Goal: Task Accomplishment & Management: Complete application form

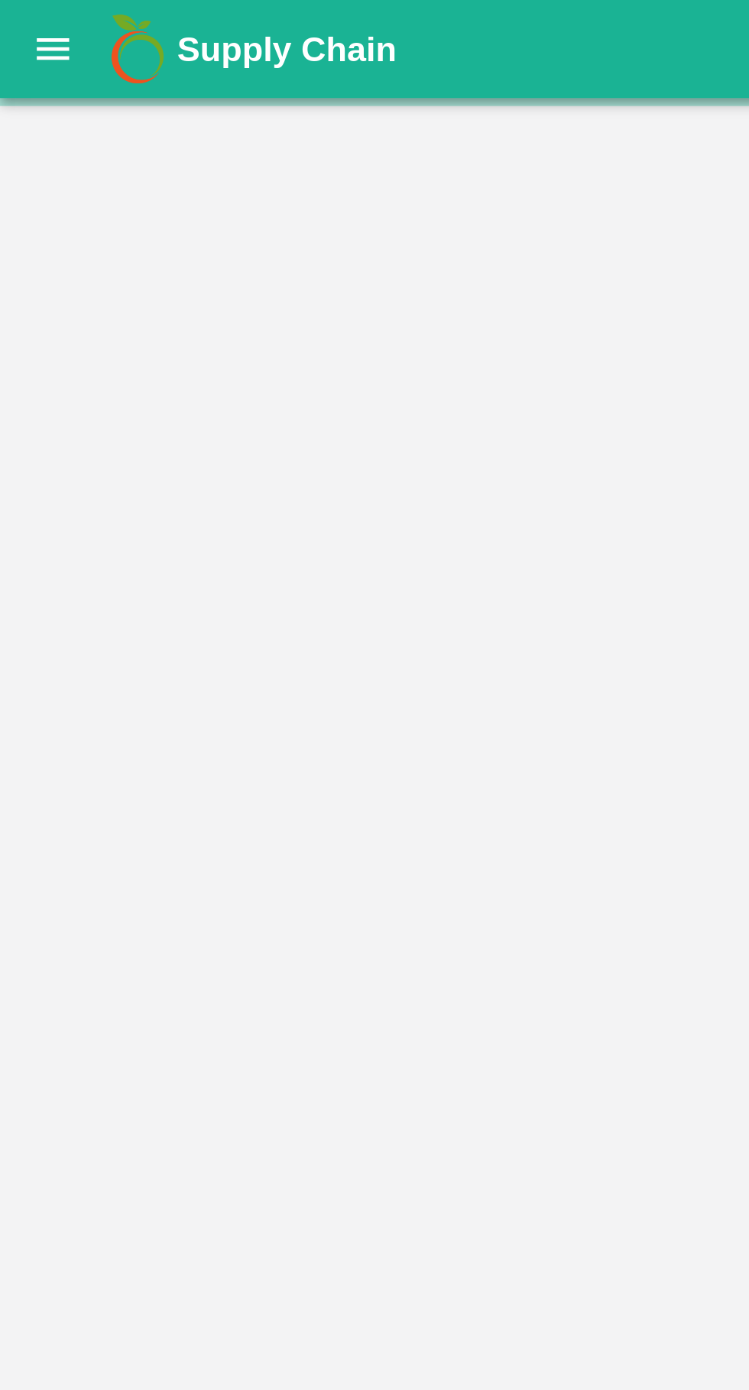
click at [14, 26] on icon "open drawer" at bounding box center [20, 19] width 17 height 17
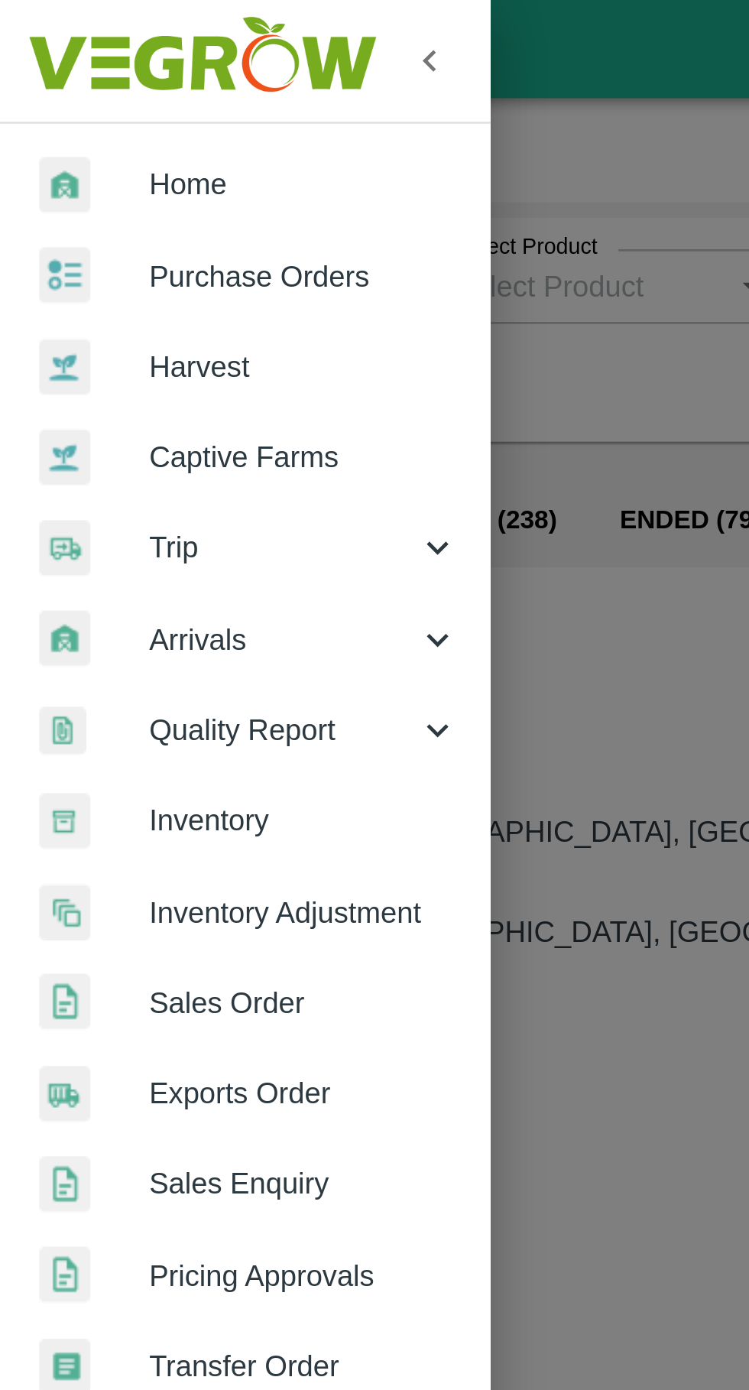
click at [140, 311] on span "Inventory" at bounding box center [118, 319] width 121 height 17
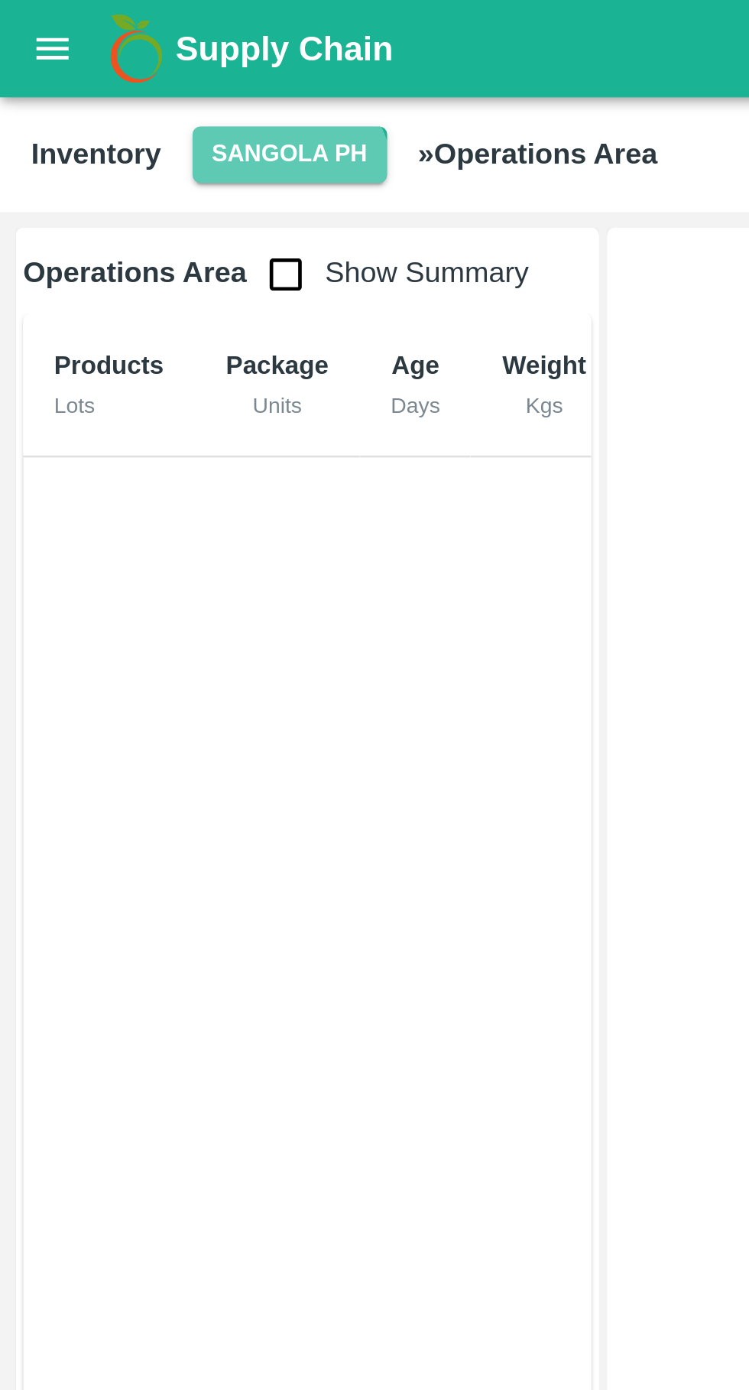
click at [107, 69] on button "Sangola PH" at bounding box center [114, 61] width 76 height 22
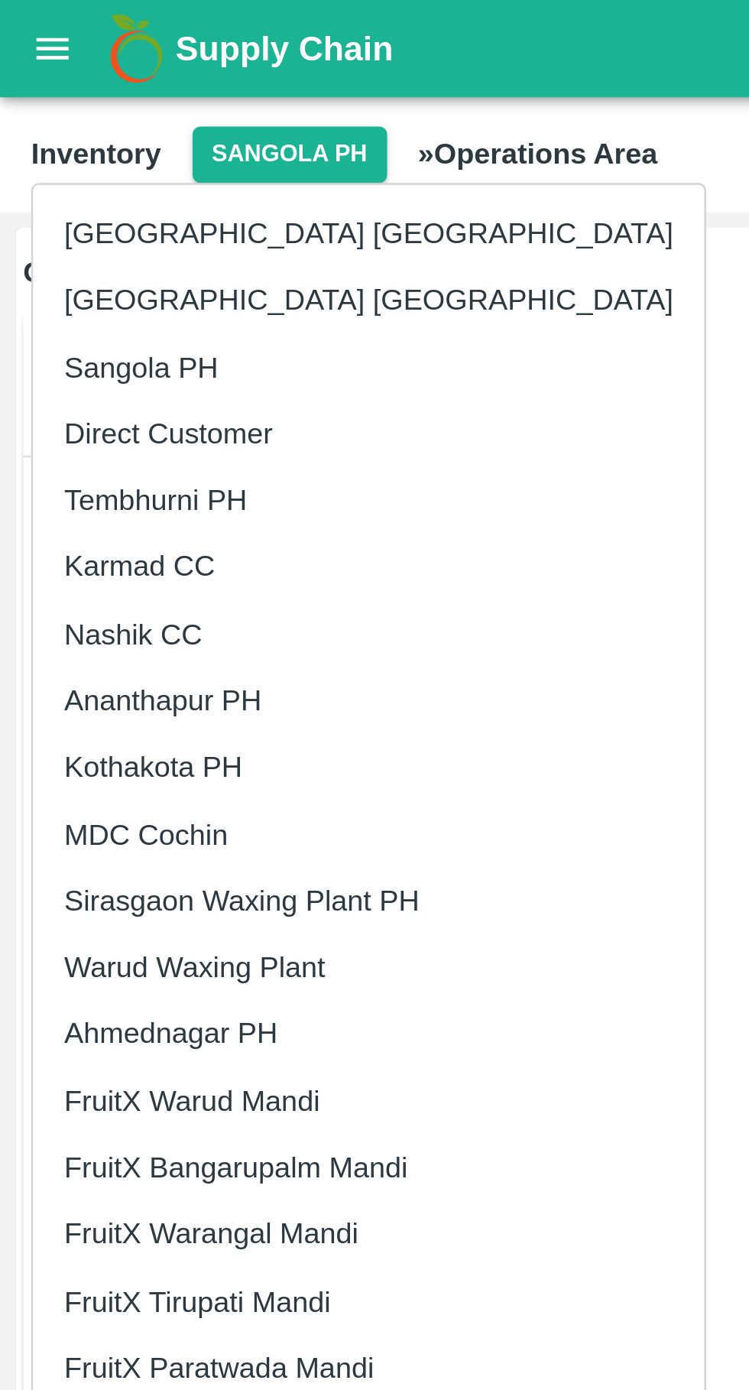
click at [90, 249] on li "Nashik CC" at bounding box center [145, 249] width 264 height 26
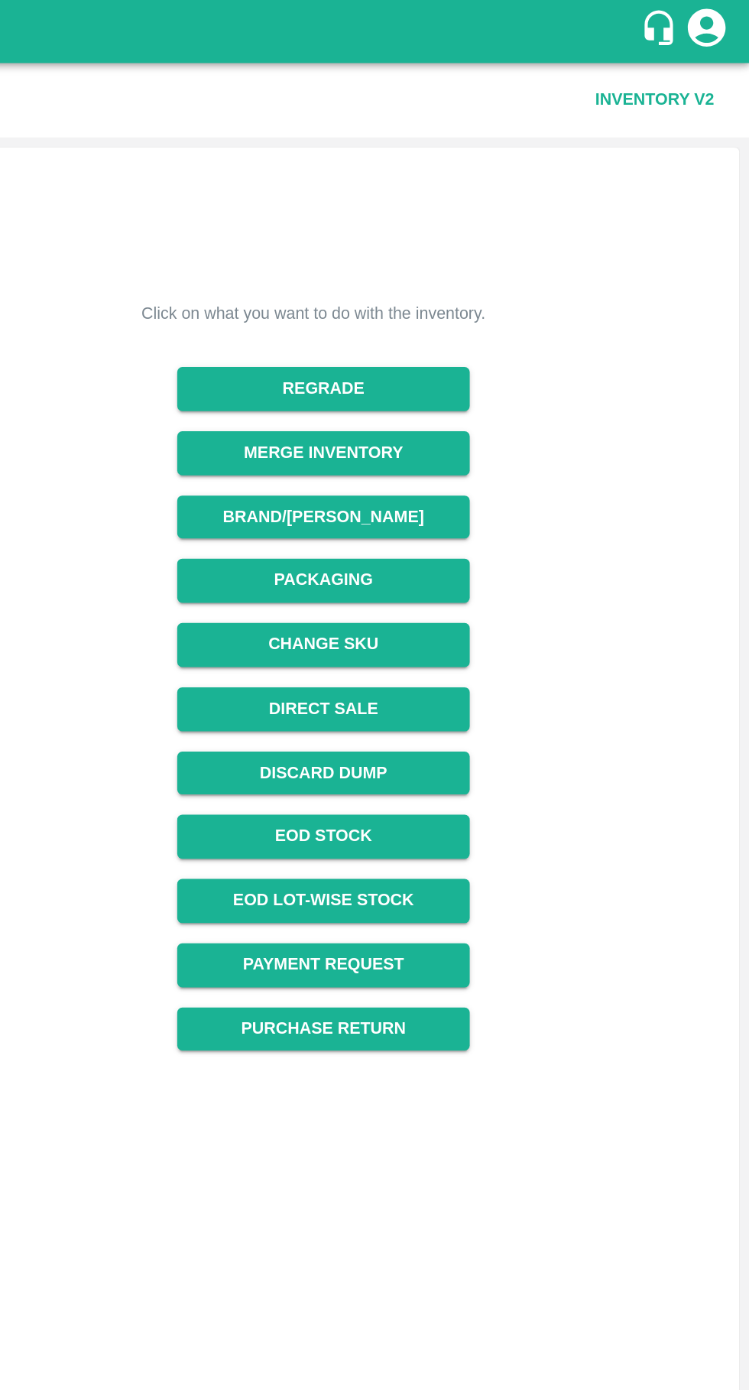
click at [546, 593] on link "Payment Request" at bounding box center [490, 585] width 177 height 27
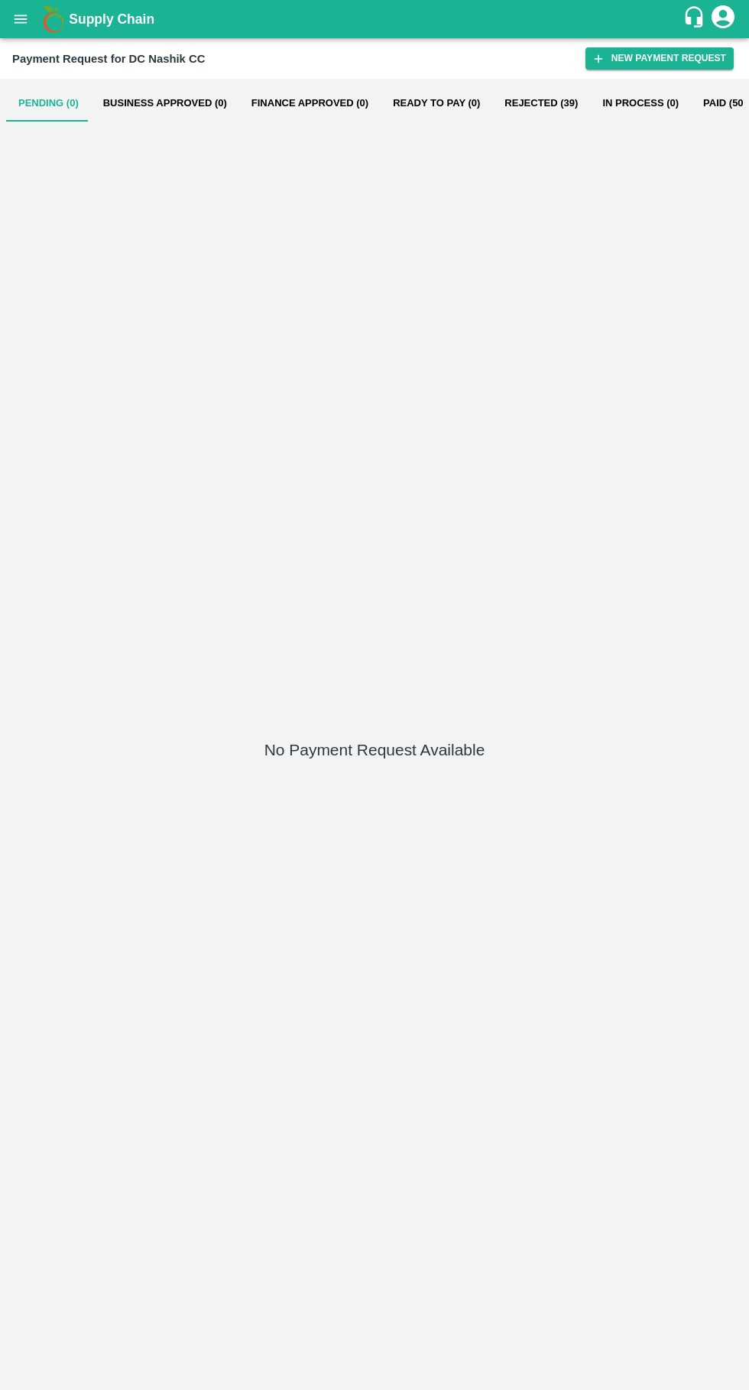
click at [637, 60] on button "New Payment Request" at bounding box center [660, 58] width 148 height 22
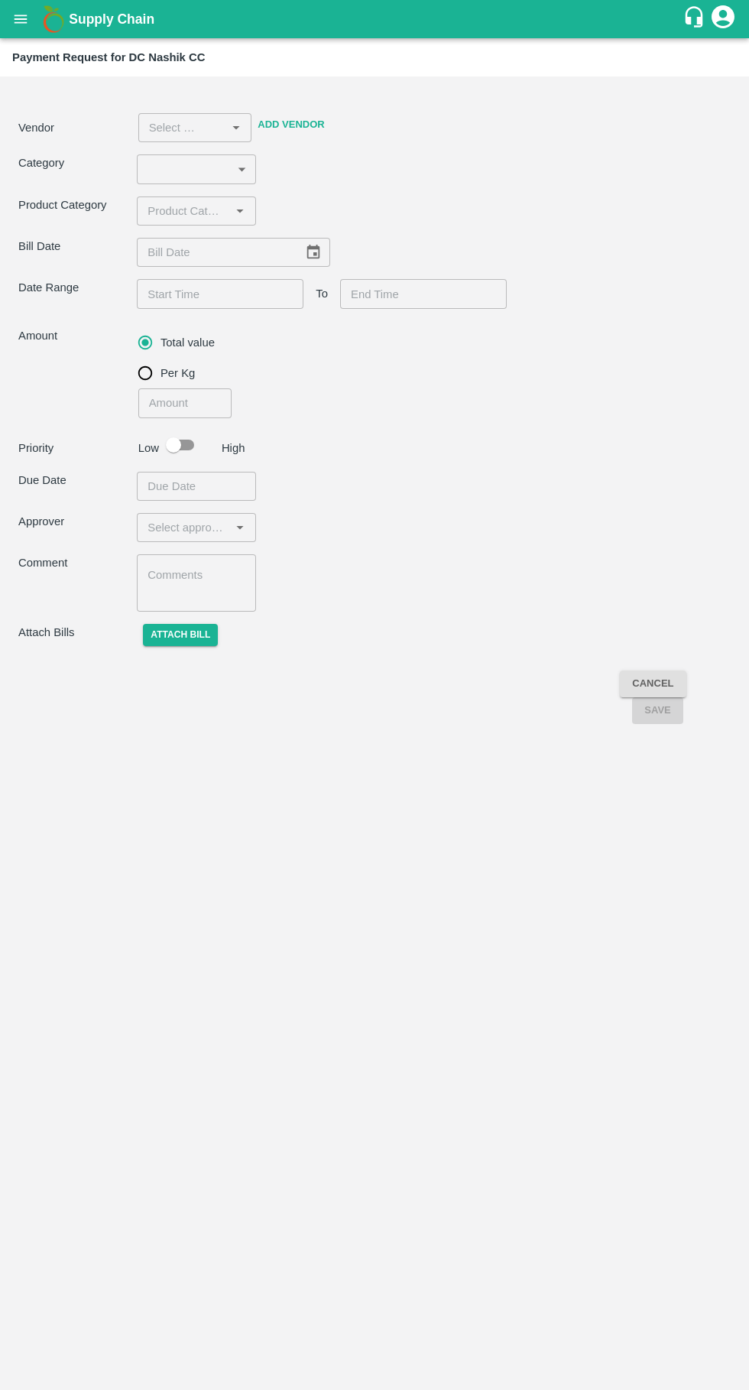
click at [196, 211] on input "input" at bounding box center [183, 211] width 84 height 20
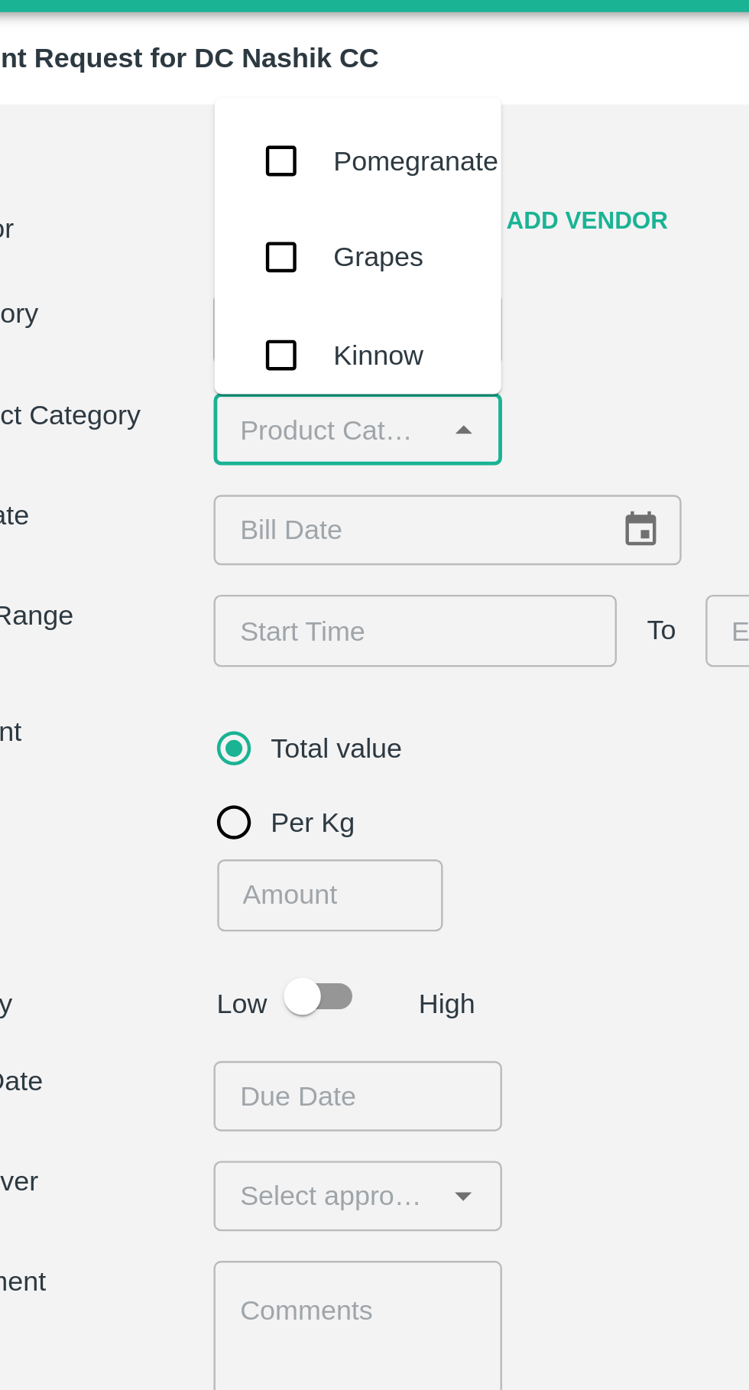
click at [163, 102] on input "checkbox" at bounding box center [165, 100] width 31 height 31
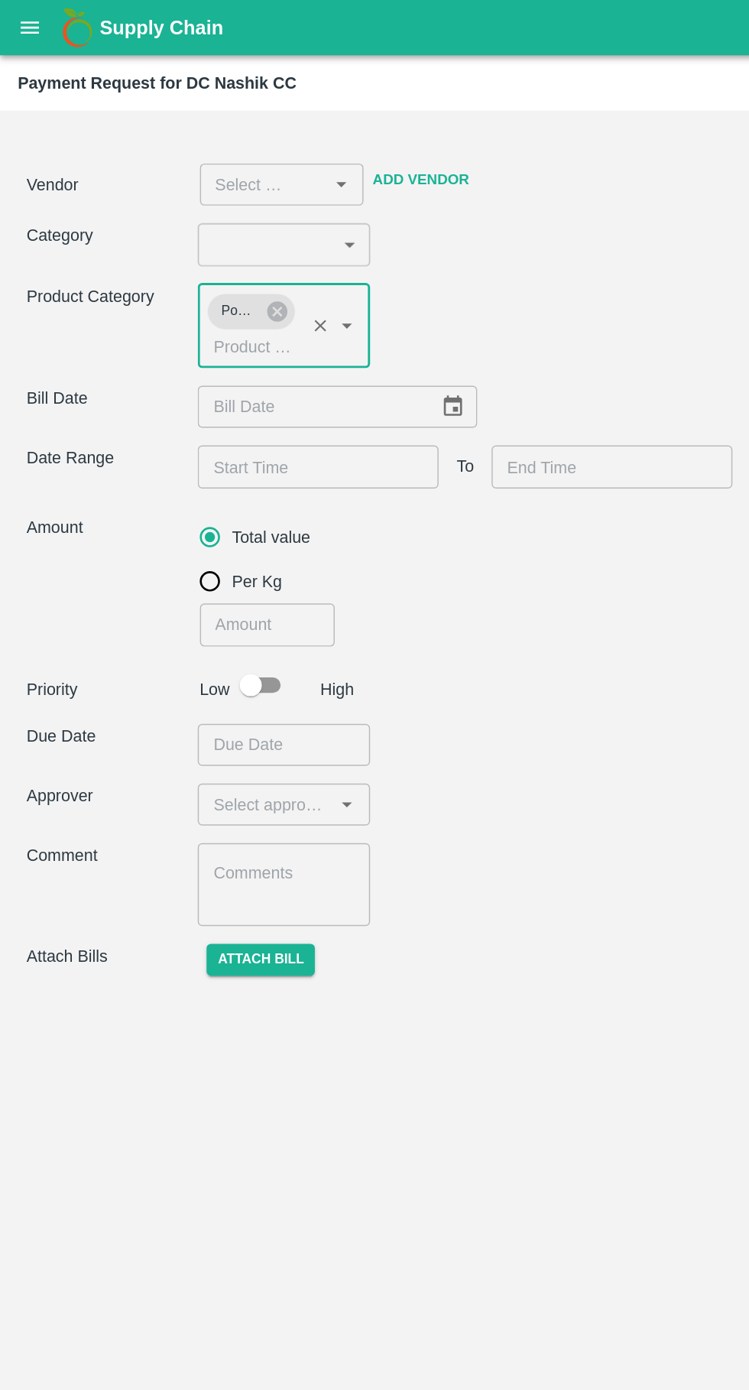
click at [195, 156] on body "Supply Chain Payment Request for DC Nashik CC Vendor ​ Add Vendor Category ​ ​ …" at bounding box center [374, 695] width 749 height 1390
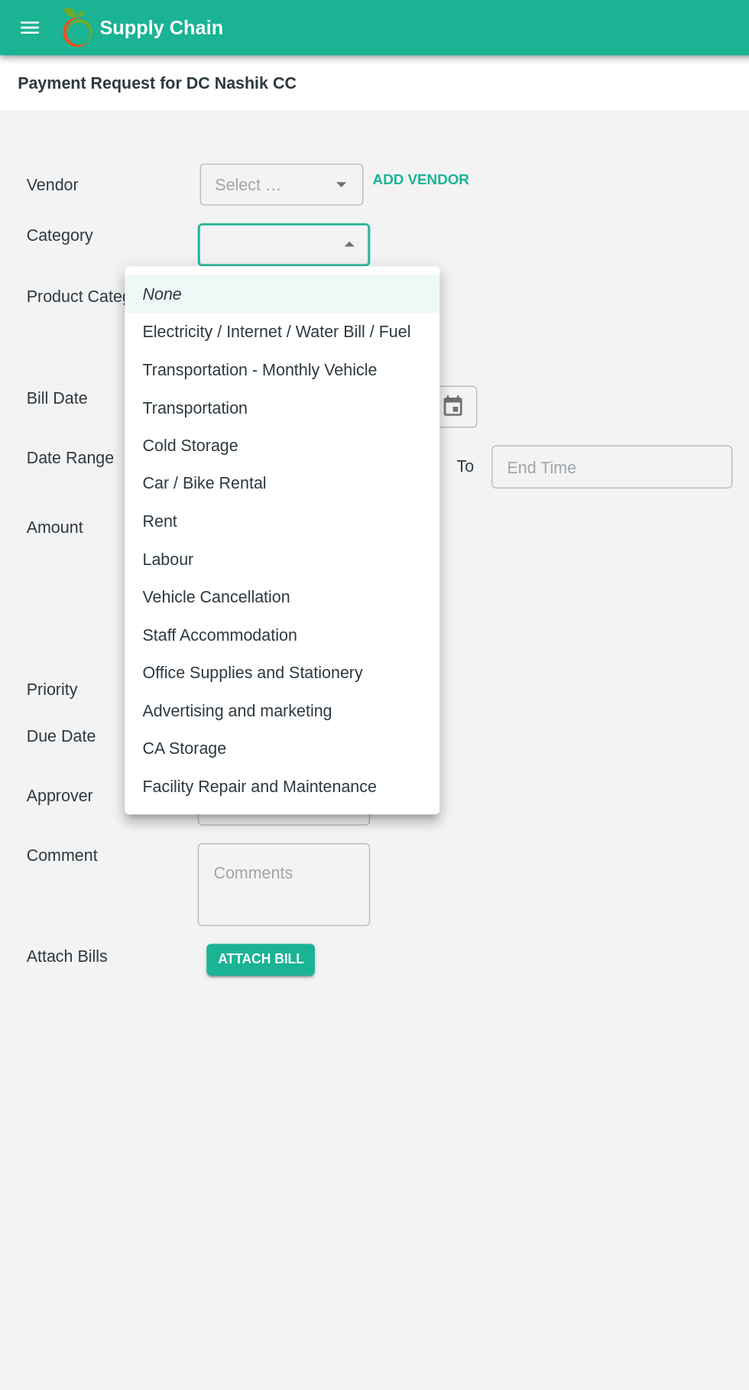
click at [180, 412] on p "Vehicle Cancellation" at bounding box center [150, 412] width 102 height 17
type input "11"
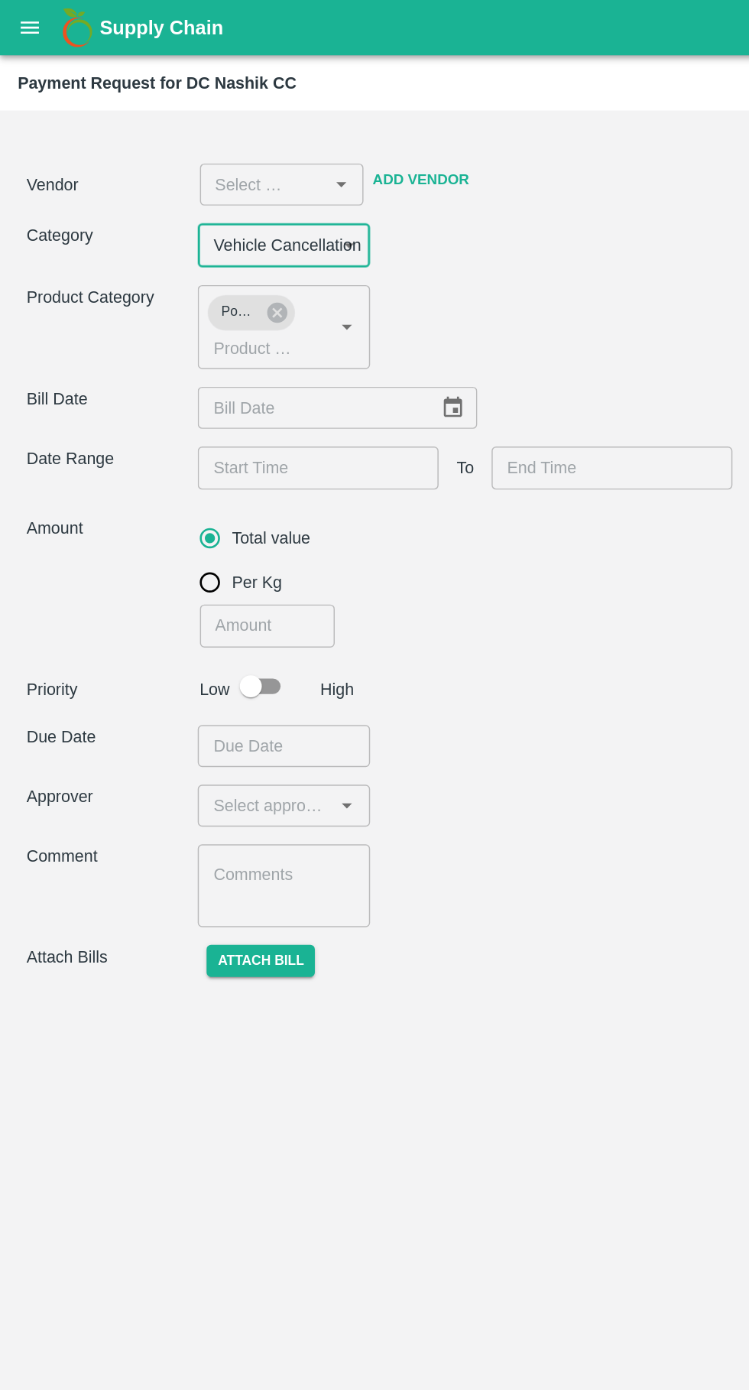
click at [185, 122] on input "input" at bounding box center [173, 128] width 60 height 20
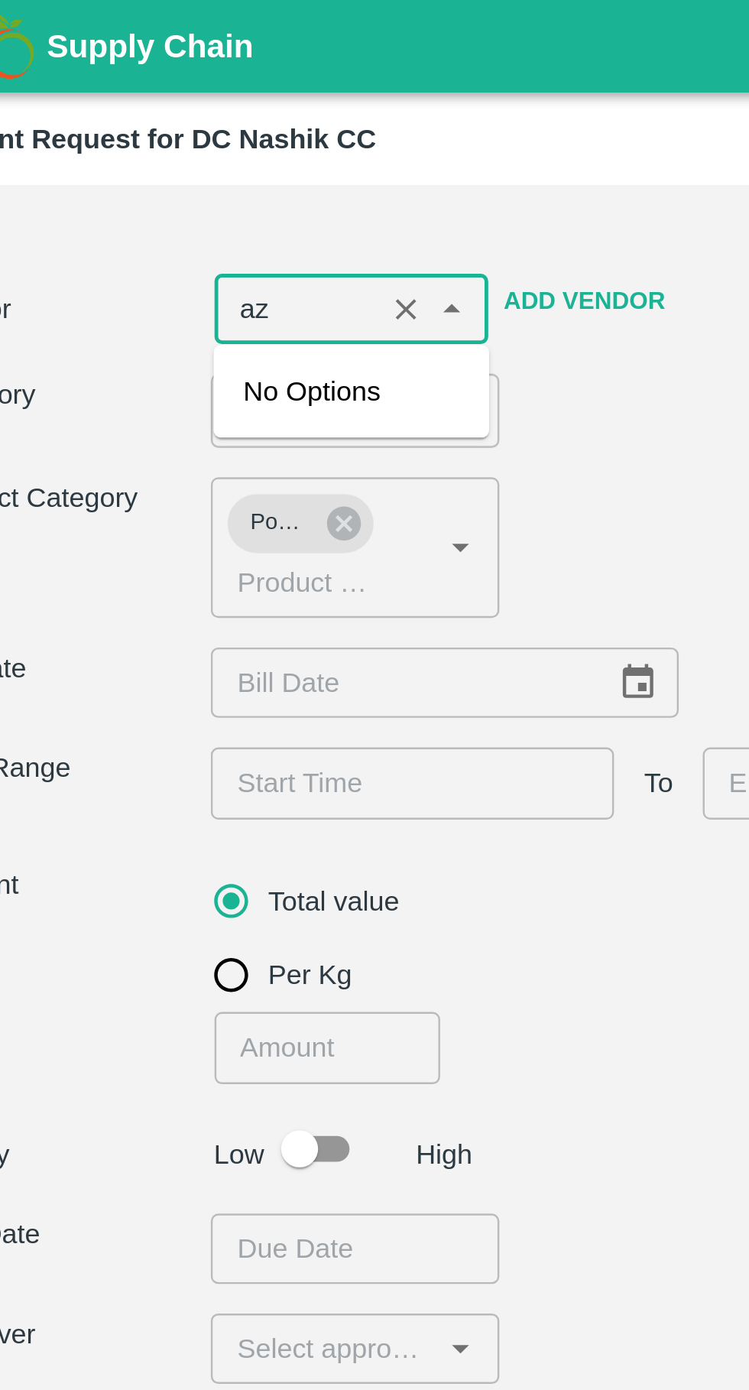
type input "a"
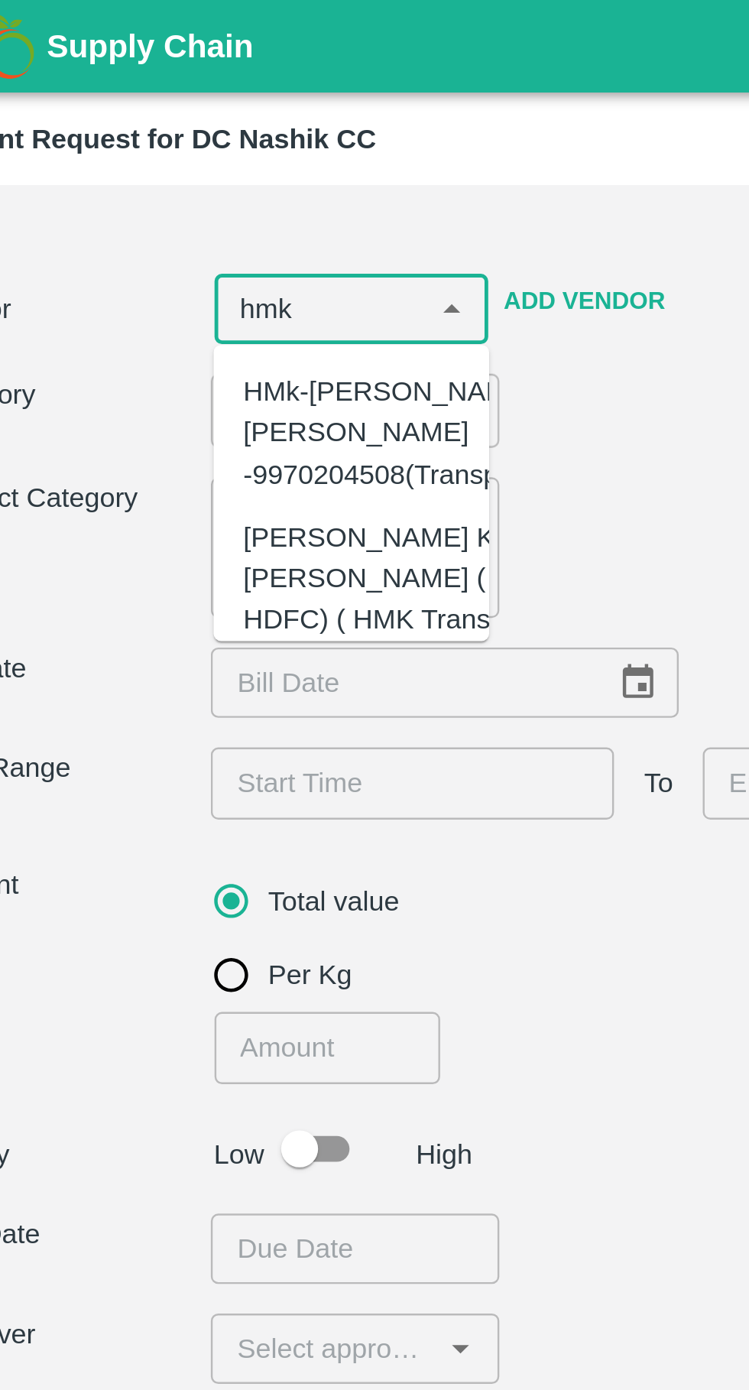
click at [191, 242] on div "[PERSON_NAME] Khan [PERSON_NAME] ( HDFC) ( HMK Transport Shirasgaon Kasa) -9561…" at bounding box center [217, 255] width 133 height 85
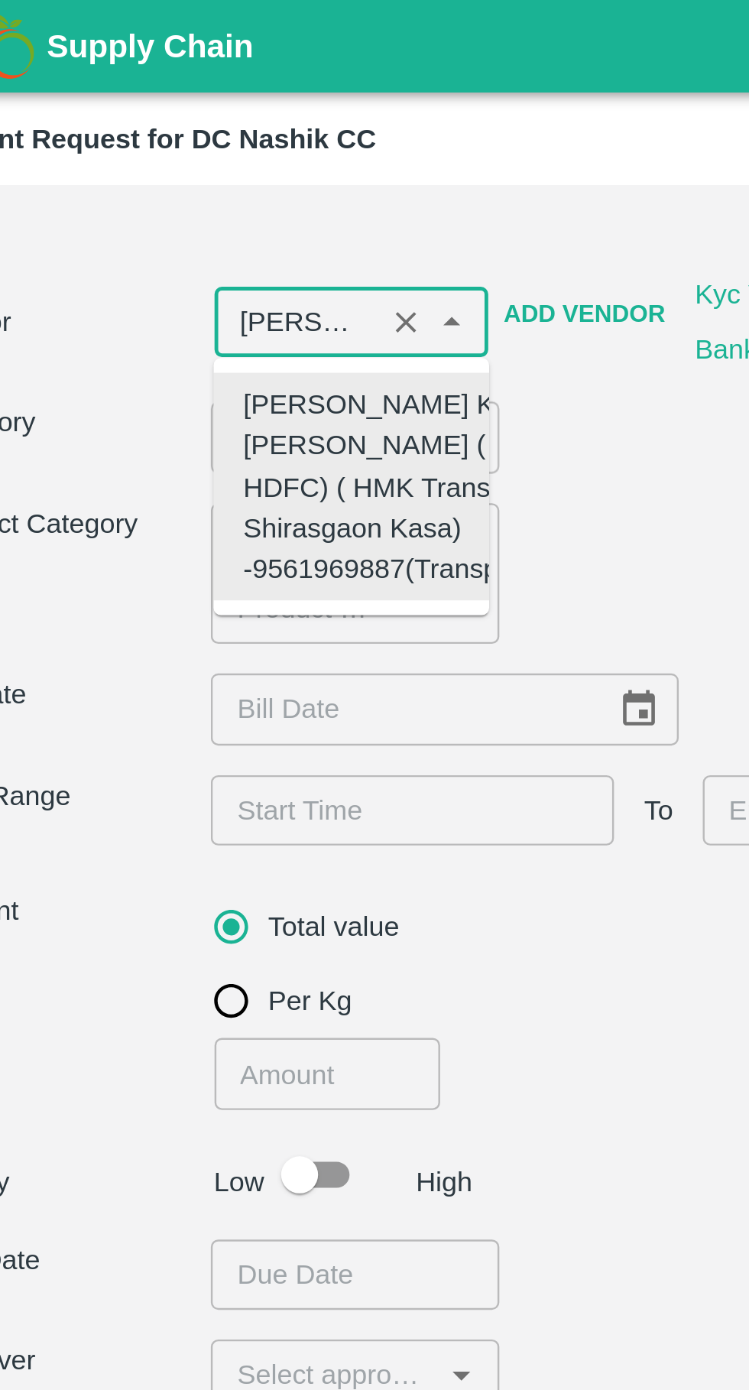
click at [209, 192] on div "[PERSON_NAME] Khan [PERSON_NAME] ( HDFC) ( HMK Transport Shirasgaon Kasa) -9561…" at bounding box center [217, 201] width 133 height 85
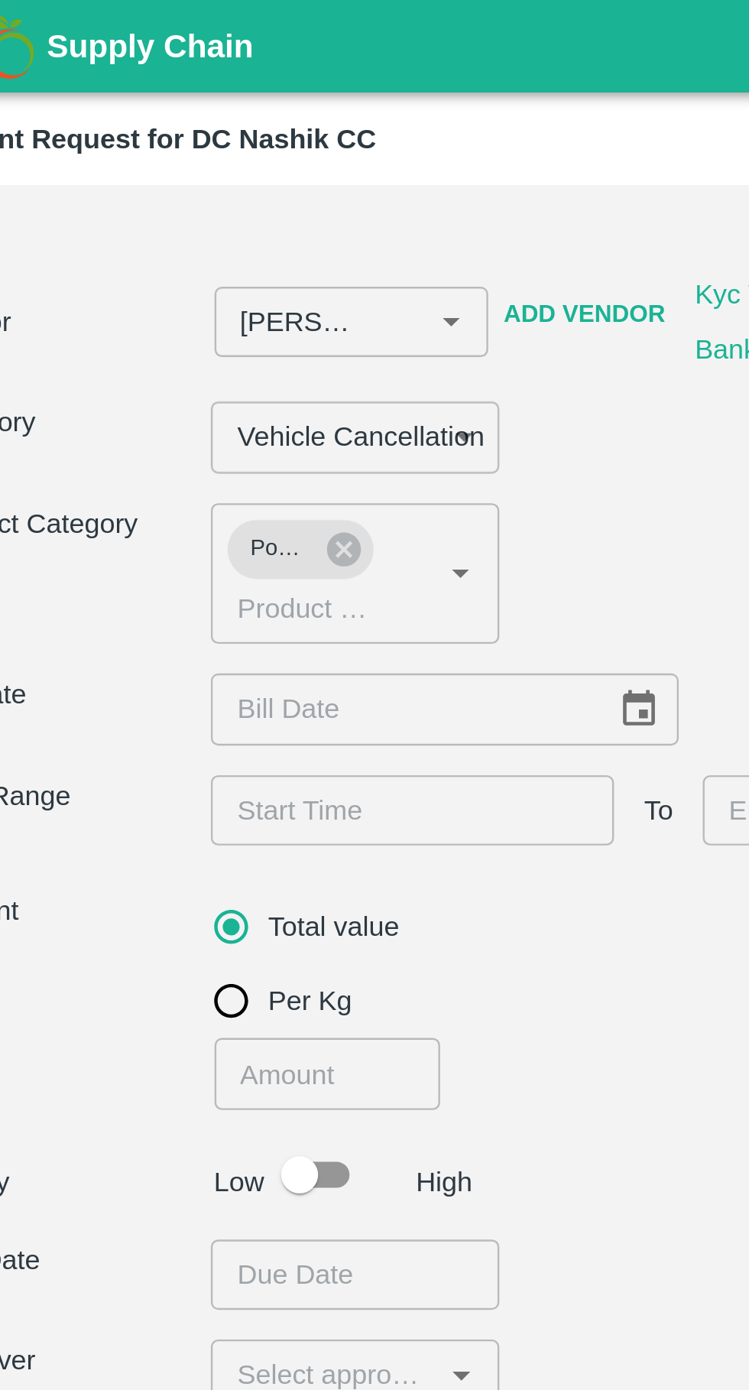
type input "[PERSON_NAME] Khan [PERSON_NAME] ( HDFC) ( HMK Transport Shirasgaon Kasa) -9561…"
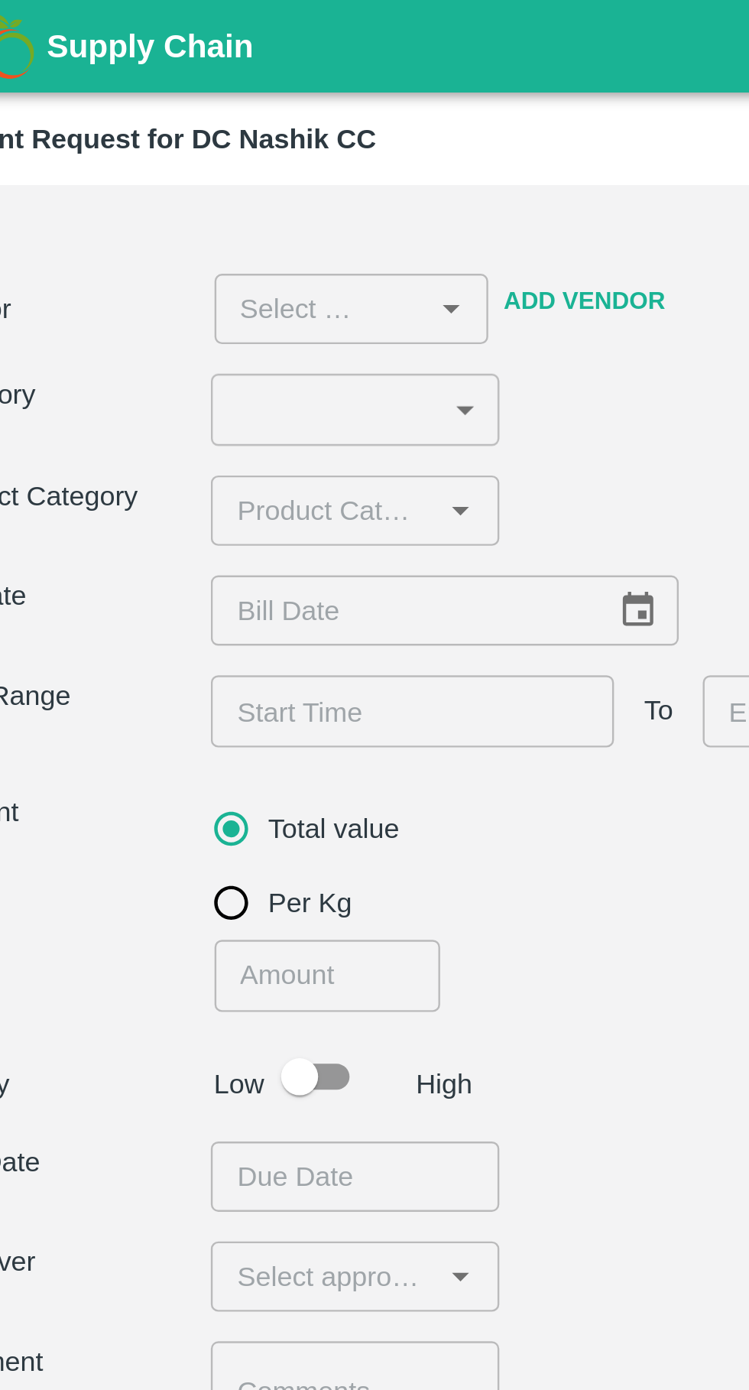
click at [174, 125] on input "input" at bounding box center [173, 128] width 60 height 20
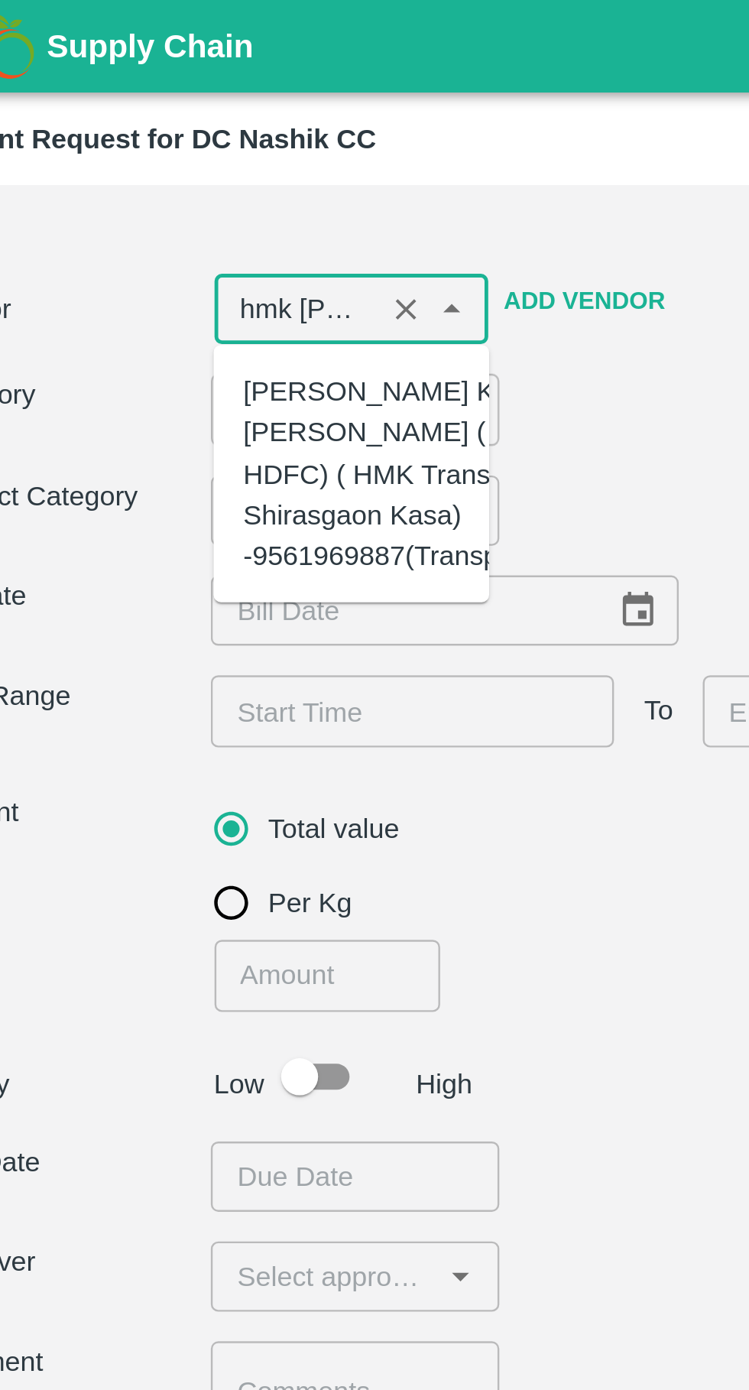
click at [166, 180] on div "[PERSON_NAME] Khan [PERSON_NAME] ( HDFC) ( HMK Transport Shirasgaon Kasa) -9561…" at bounding box center [217, 196] width 133 height 85
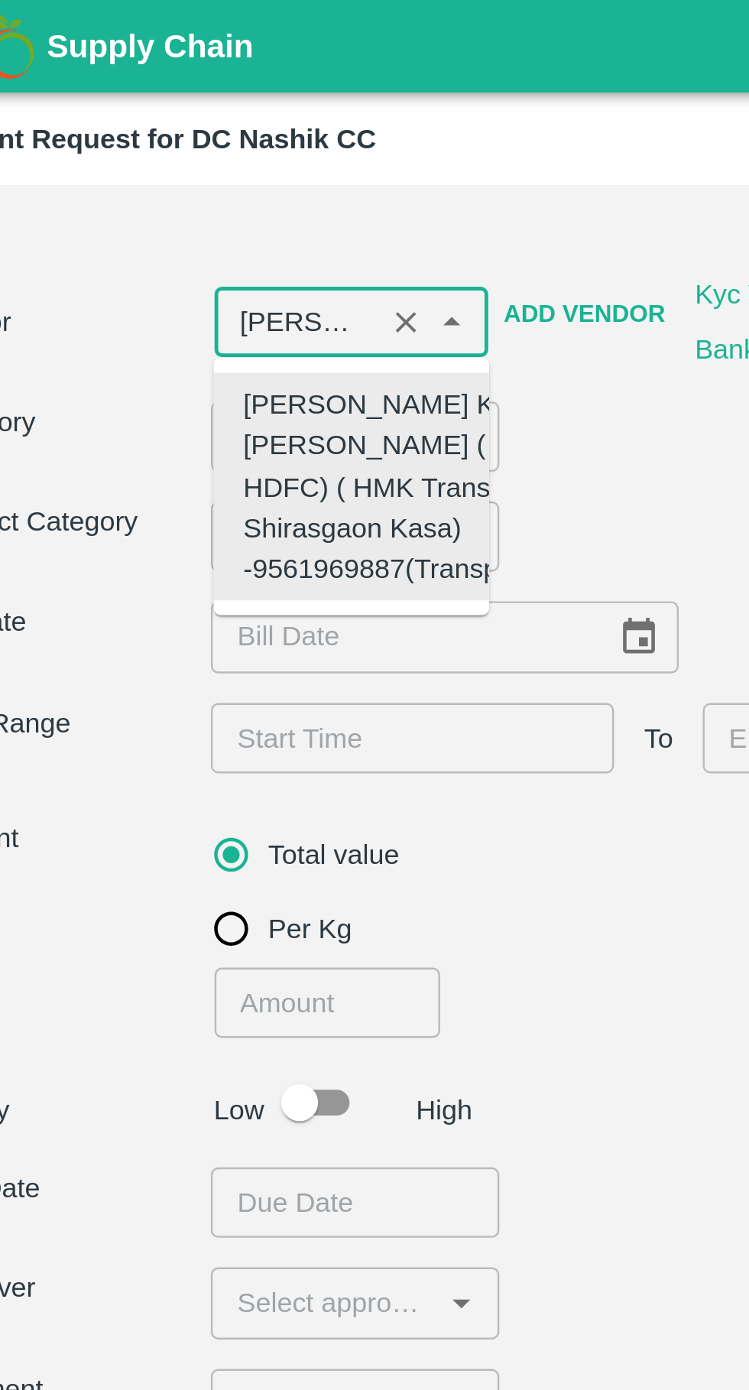
click at [190, 190] on div "[PERSON_NAME] Khan [PERSON_NAME] ( HDFC) ( HMK Transport Shirasgaon Kasa) -9561…" at bounding box center [217, 201] width 133 height 85
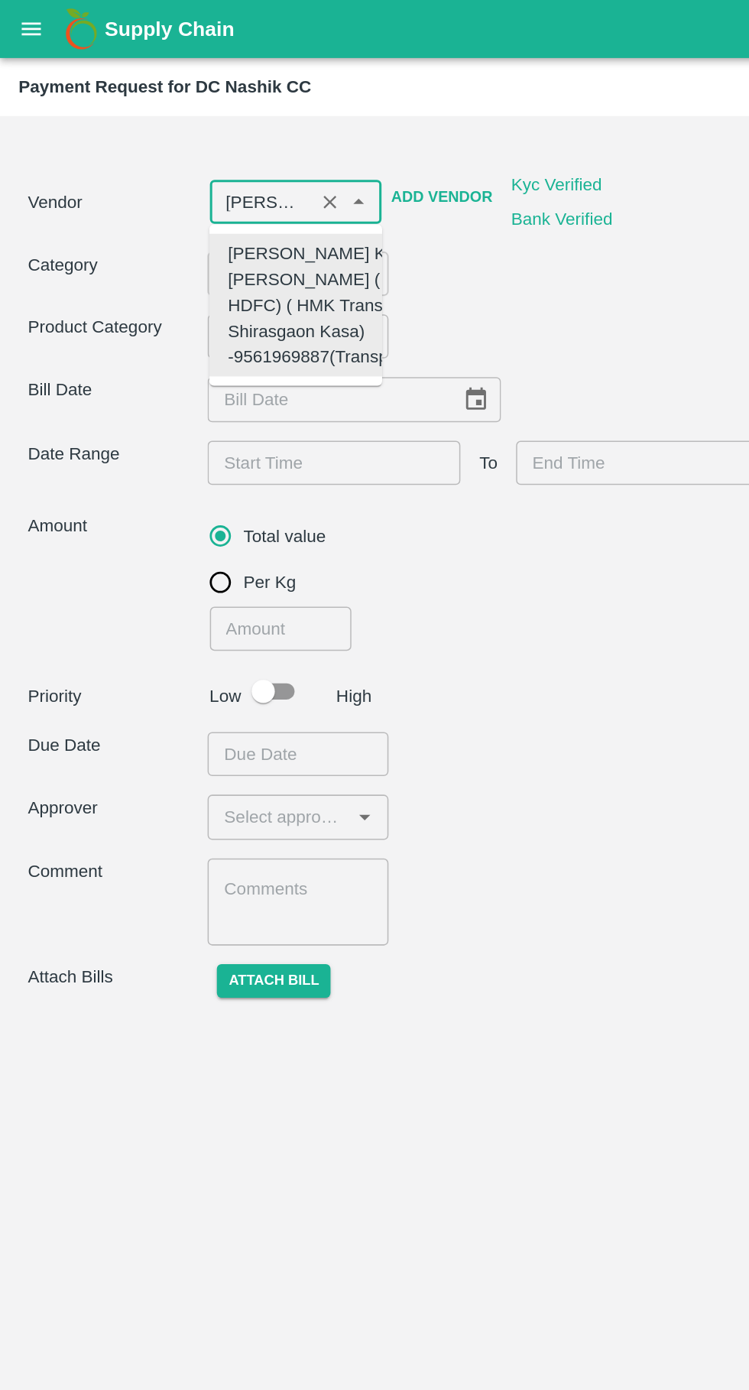
click at [181, 184] on div "[PERSON_NAME] Khan [PERSON_NAME] ( HDFC) ( HMK Transport Shirasgaon Kasa) -9561…" at bounding box center [217, 201] width 133 height 85
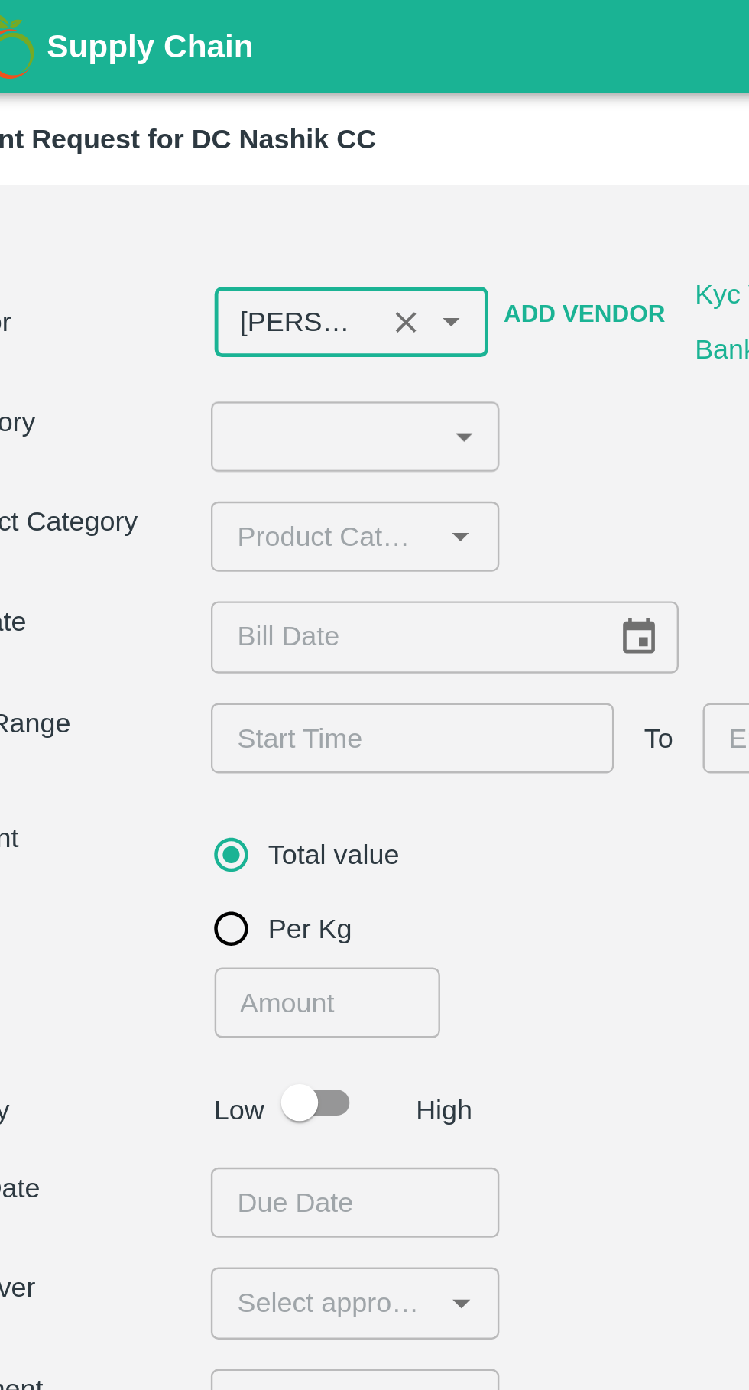
scroll to position [0, 171]
click at [180, 182] on body "Supply Chain Payment Request for DC Nashik CC Vendor ​ Add Vendor Kyc Verified …" at bounding box center [374, 695] width 749 height 1390
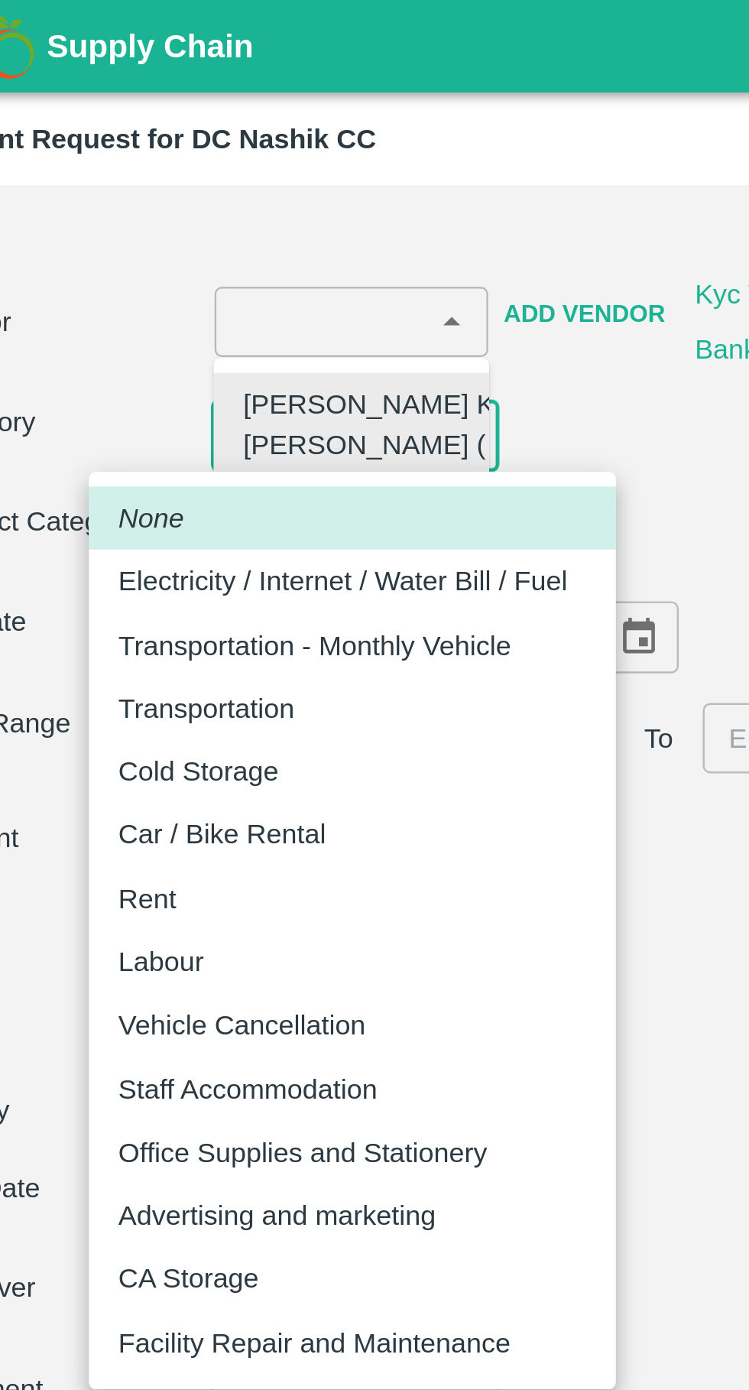
scroll to position [0, 0]
click at [184, 427] on p "Vehicle Cancellation" at bounding box center [150, 423] width 102 height 17
type input "[PERSON_NAME] Khan [PERSON_NAME] ( HDFC) ( HMK Transport Shirasgaon Kasa) -9561…"
type input "11"
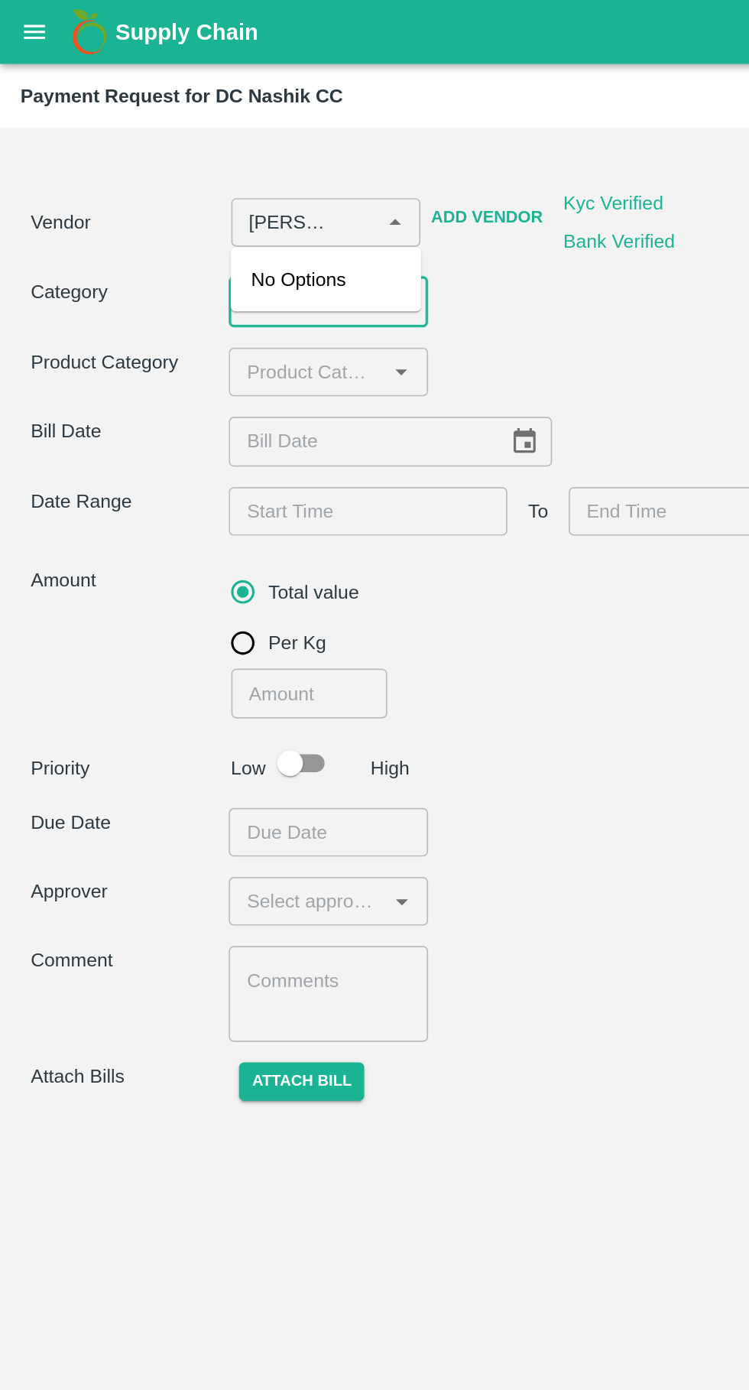
click at [167, 226] on input "input" at bounding box center [183, 223] width 84 height 20
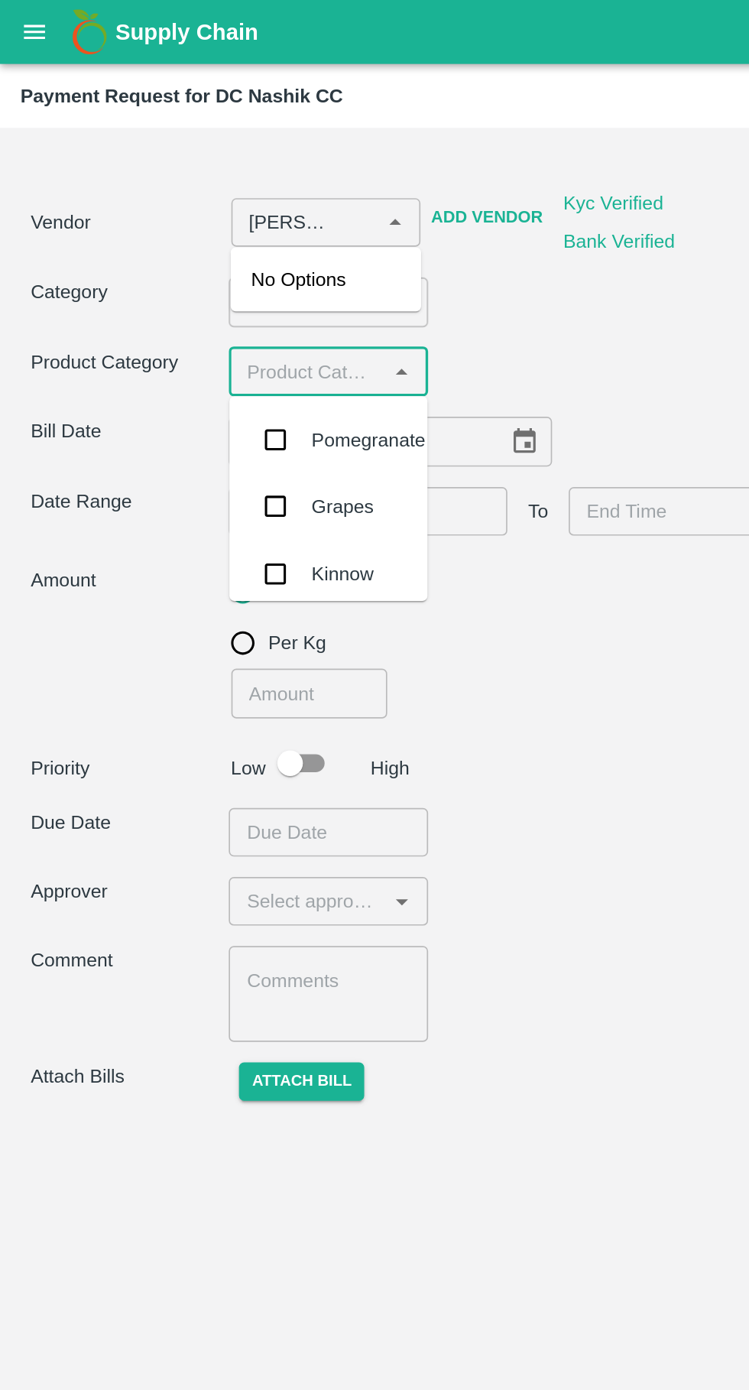
click at [161, 265] on input "checkbox" at bounding box center [165, 263] width 31 height 31
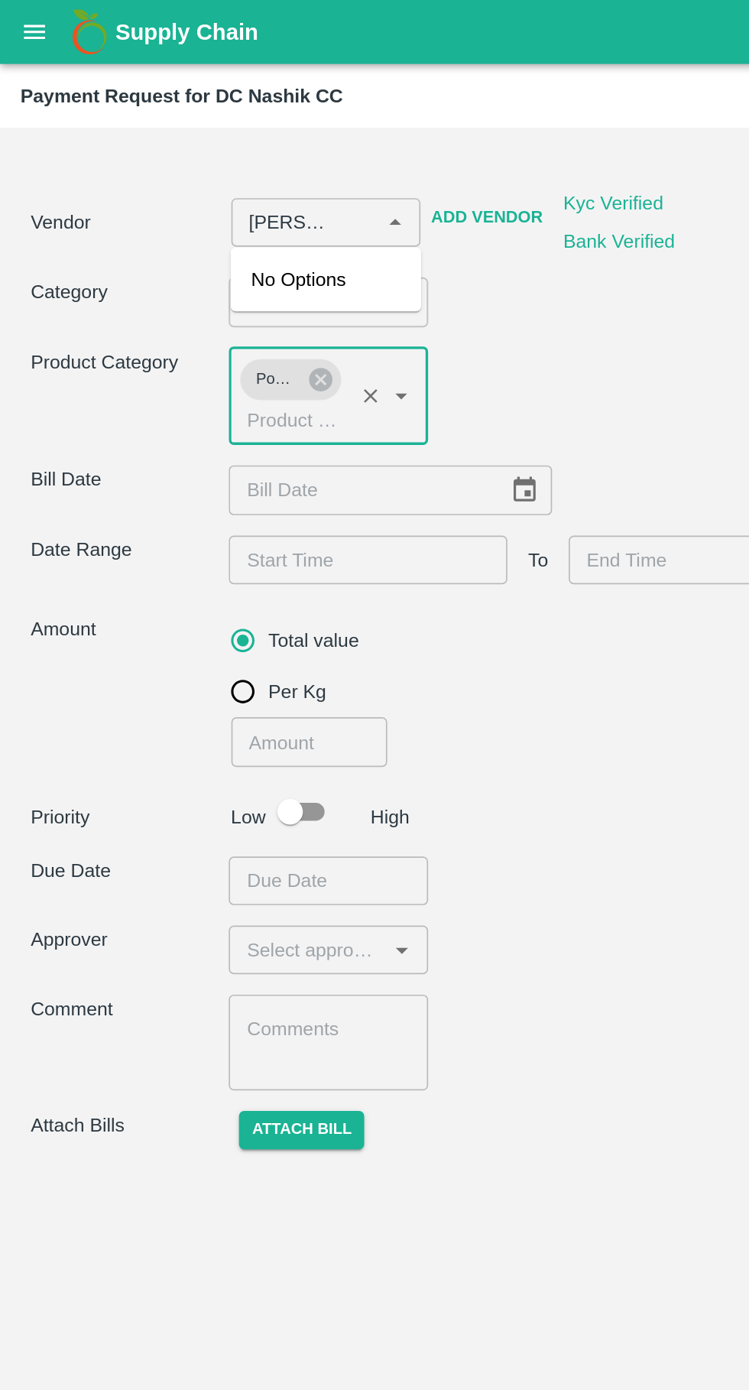
click at [312, 285] on div "​" at bounding box center [233, 292] width 193 height 29
type input "[PERSON_NAME] Khan [PERSON_NAME] ( HDFC) ( HMK Transport Shirasgaon Kasa) -9561…"
type input "DD/MM/YYYY"
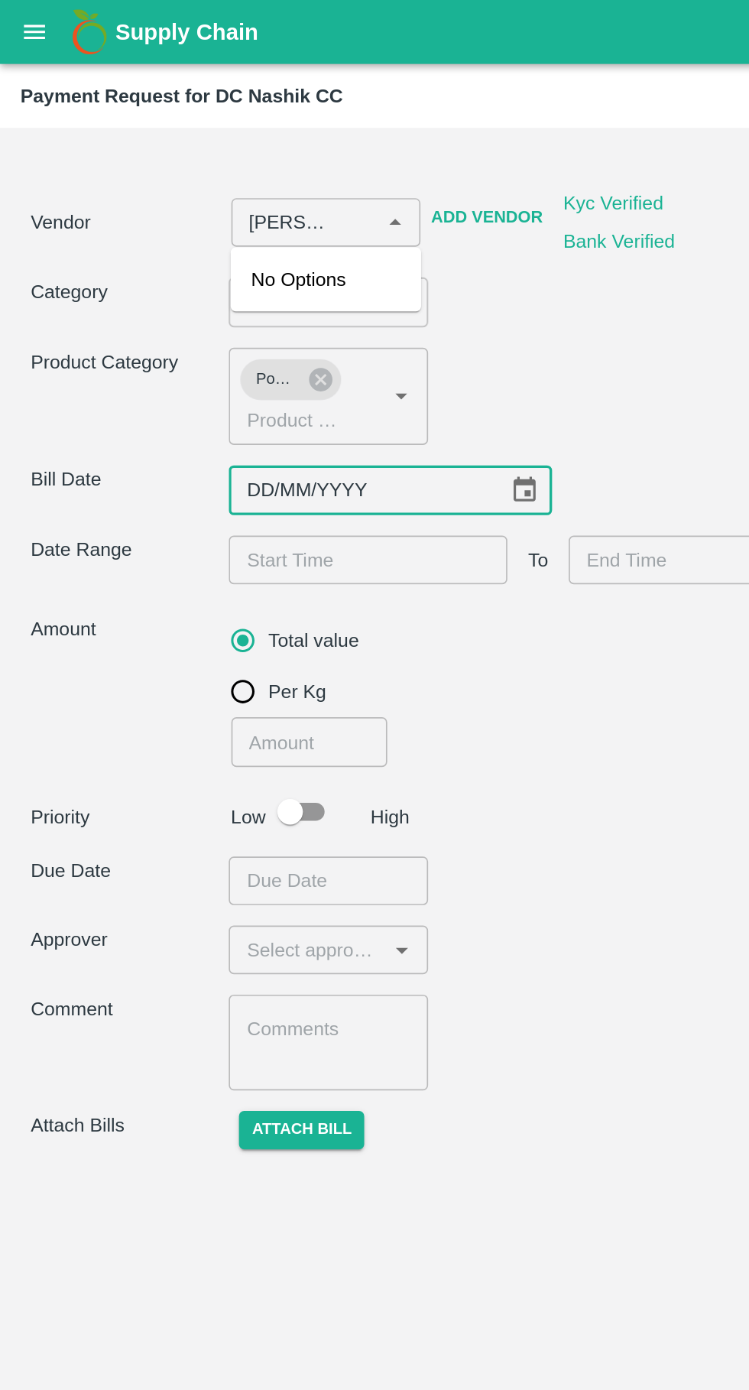
click at [170, 295] on input "DD/MM/YYYY" at bounding box center [215, 292] width 156 height 29
click at [151, 293] on input "DD/MM/YYYY" at bounding box center [215, 292] width 156 height 29
click at [320, 294] on icon "Choose date" at bounding box center [313, 292] width 13 height 15
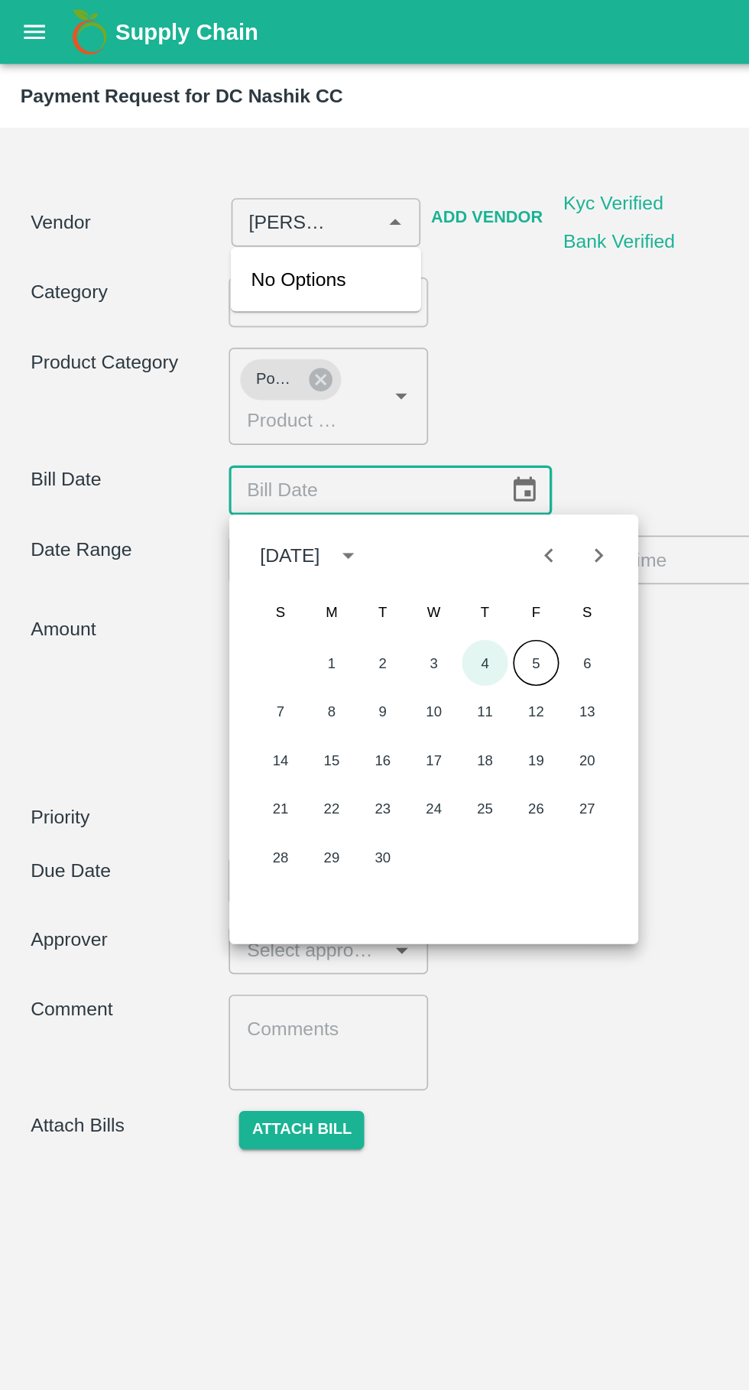
click at [289, 392] on button "4" at bounding box center [291, 397] width 28 height 28
type input "[PERSON_NAME] Khan [PERSON_NAME] ( HDFC) ( HMK Transport Shirasgaon Kasa) -9561…"
type input "[DATE]"
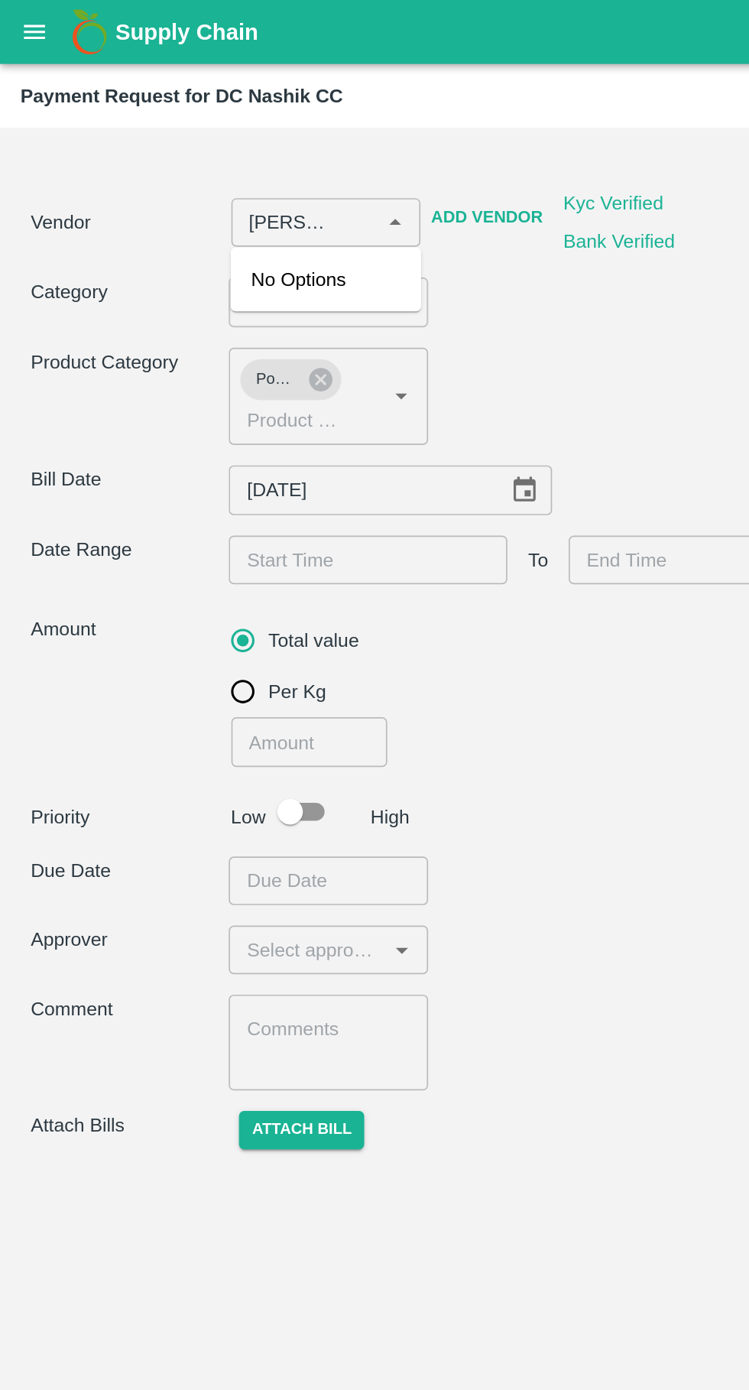
click at [170, 335] on input "Choose date" at bounding box center [215, 334] width 156 height 29
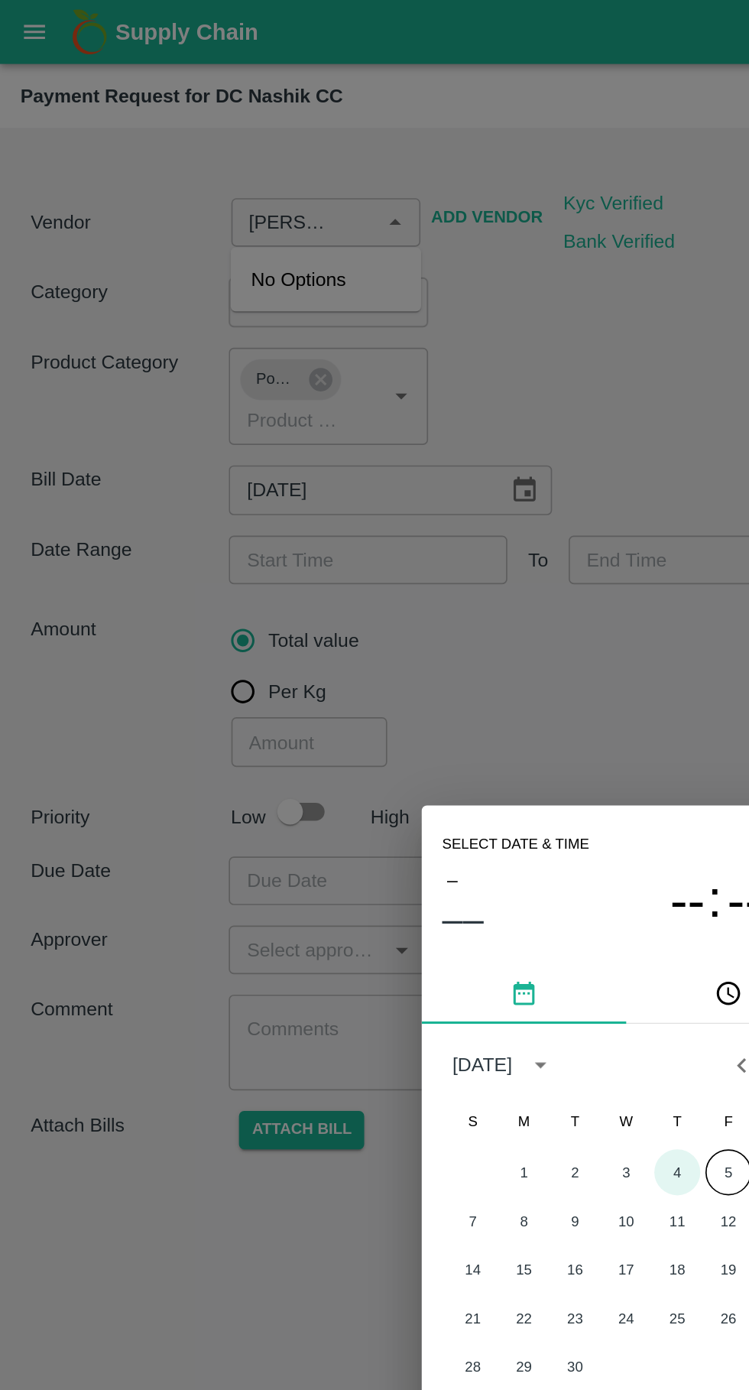
click at [405, 700] on button "4" at bounding box center [405, 701] width 28 height 28
type input "[PERSON_NAME] Khan [PERSON_NAME] ( HDFC) ( HMK Transport Shirasgaon Kasa) -9561…"
type input "[DATE] 12:00 AM"
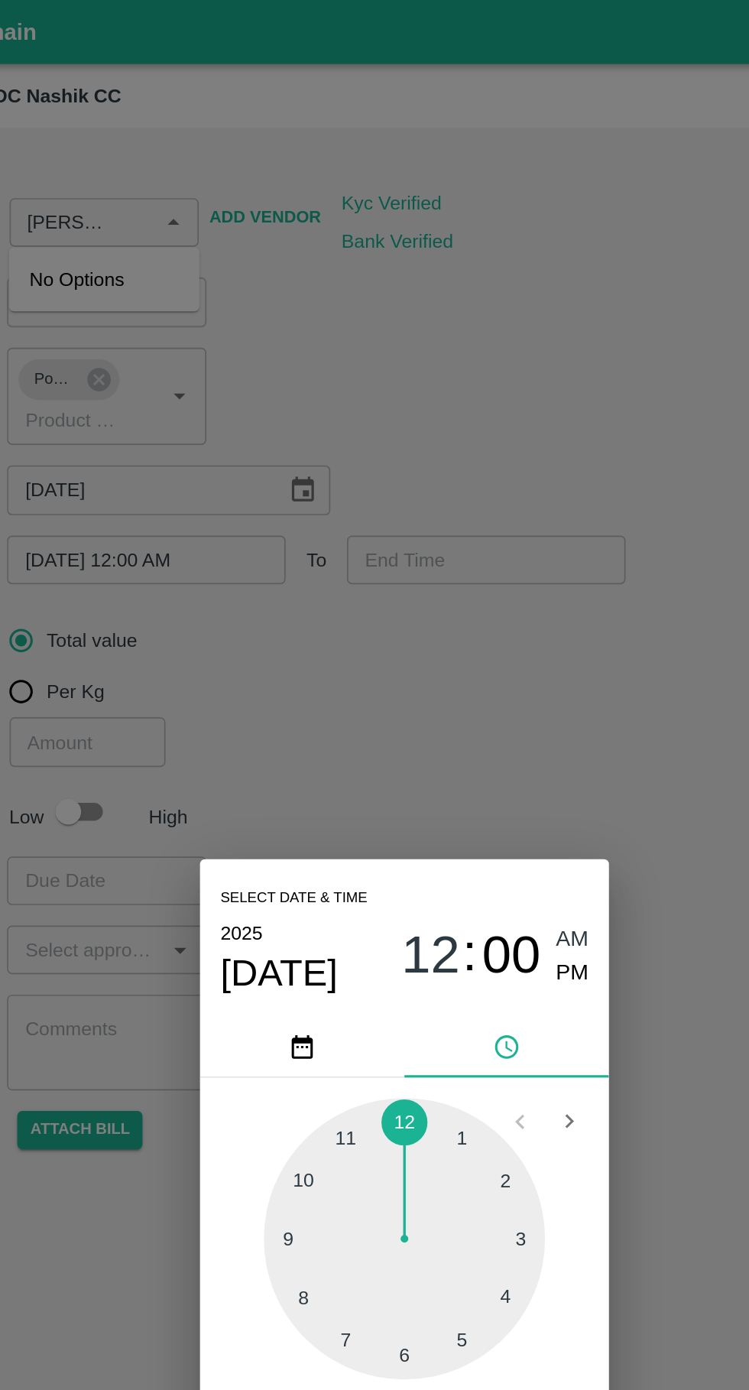
click at [407, 341] on div "Select date & time [DATE] 12 : 00 AM PM 1 2 3 4 5 6 7 8 9 10 11 12 Cancel OK" at bounding box center [374, 695] width 749 height 1390
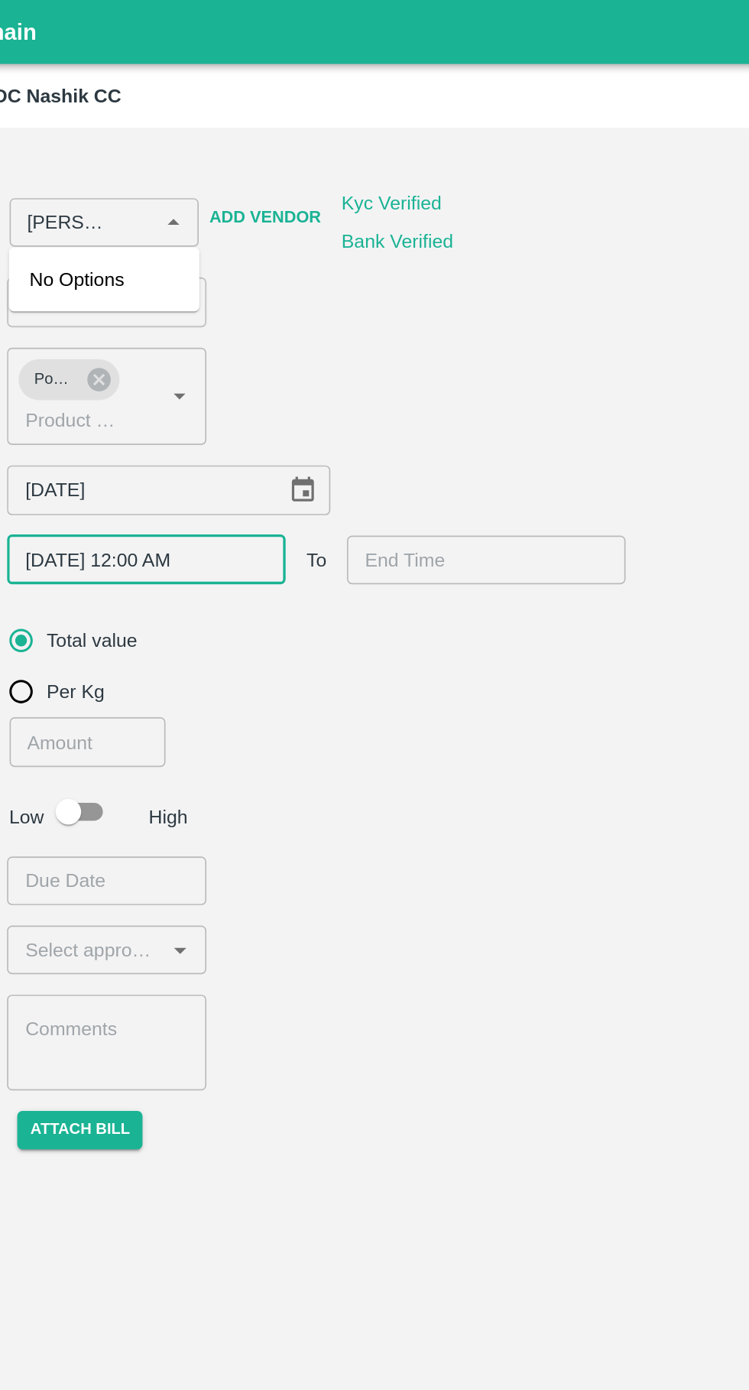
click at [394, 346] on input "Choose date" at bounding box center [418, 334] width 156 height 29
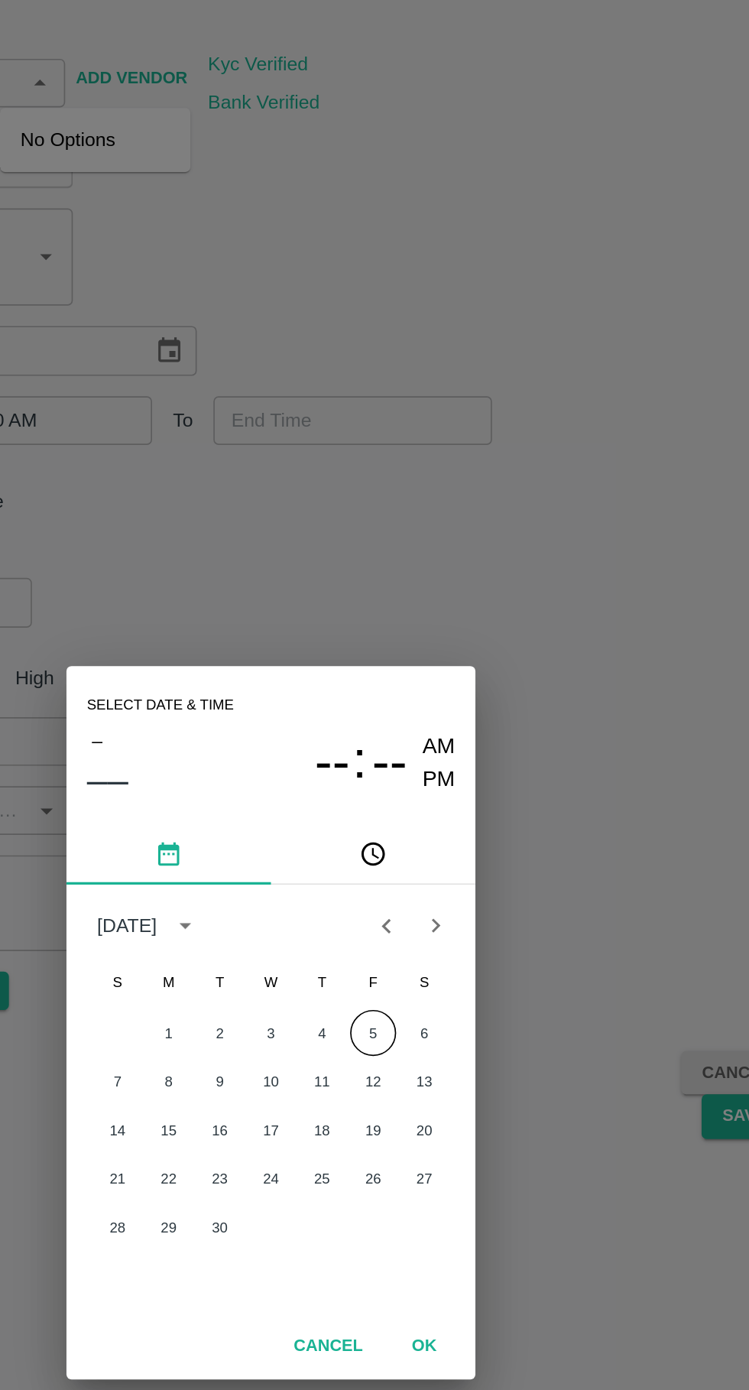
click at [476, 869] on div "1 2 3 4 5 6 7 8 9 10 11 12 13 14 15 16 17 18 19 20 21 22 23 24 25 26 27 28 29 30" at bounding box center [374, 778] width 245 height 184
click at [466, 902] on button "OK" at bounding box center [466, 889] width 49 height 27
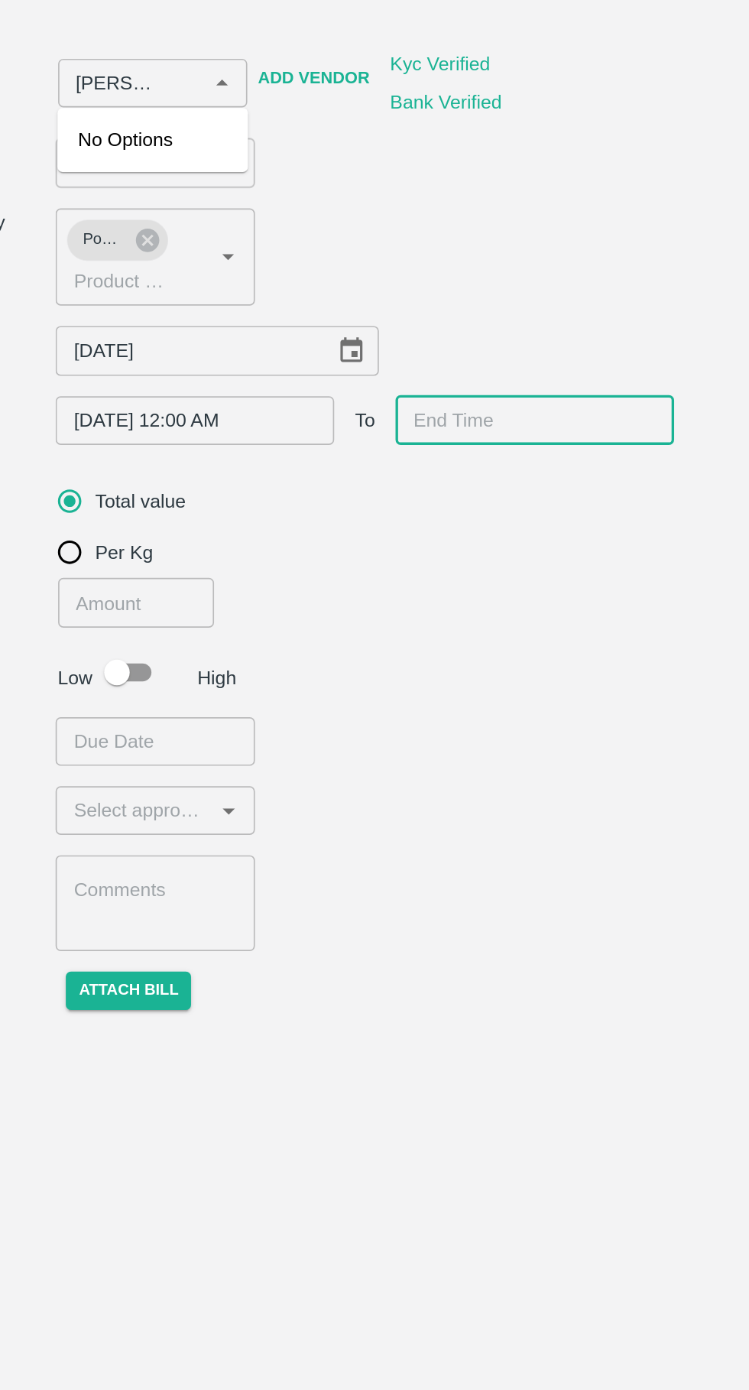
click at [402, 343] on input "Choose date" at bounding box center [418, 334] width 156 height 29
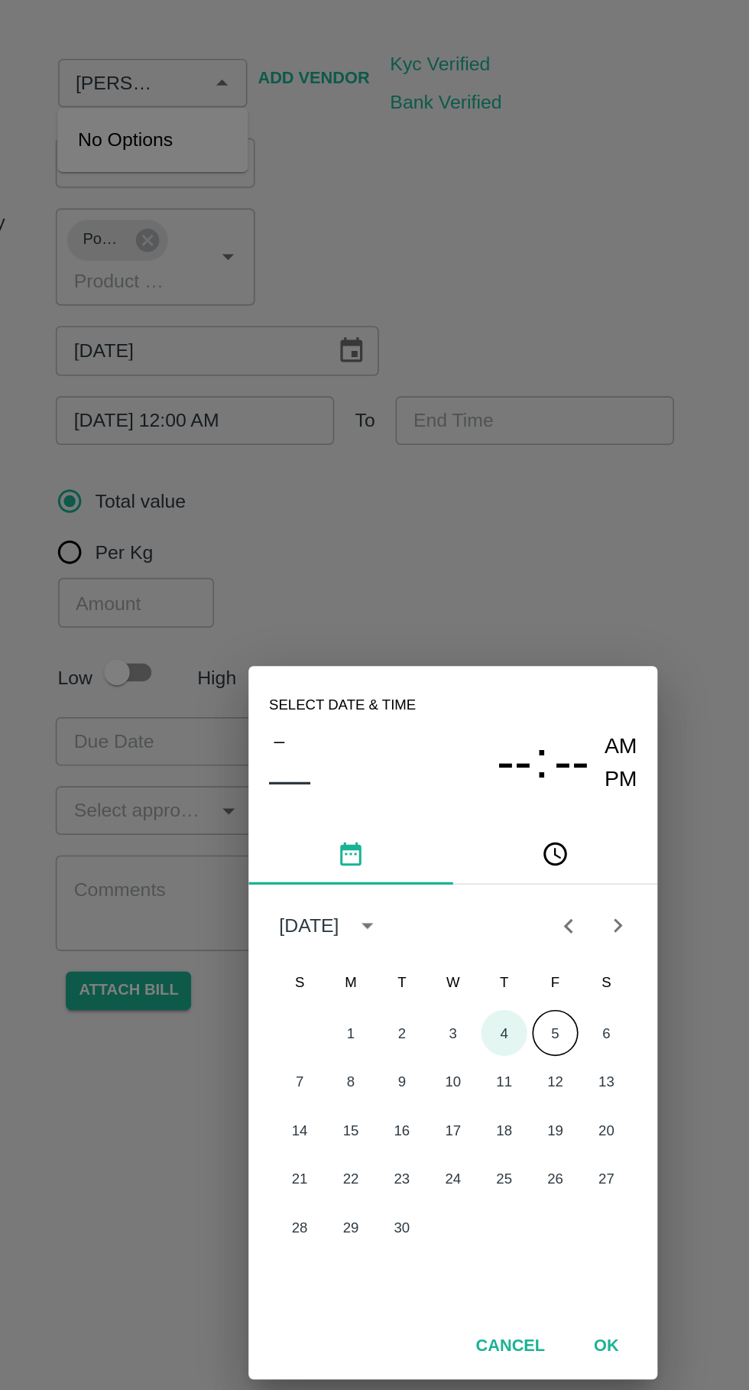
click at [405, 715] on button "4" at bounding box center [405, 701] width 28 height 28
type input "[PERSON_NAME] Khan [PERSON_NAME] ( HDFC) ( HMK Transport Shirasgaon Kasa) -9561…"
type input "[DATE] 12:00 AM"
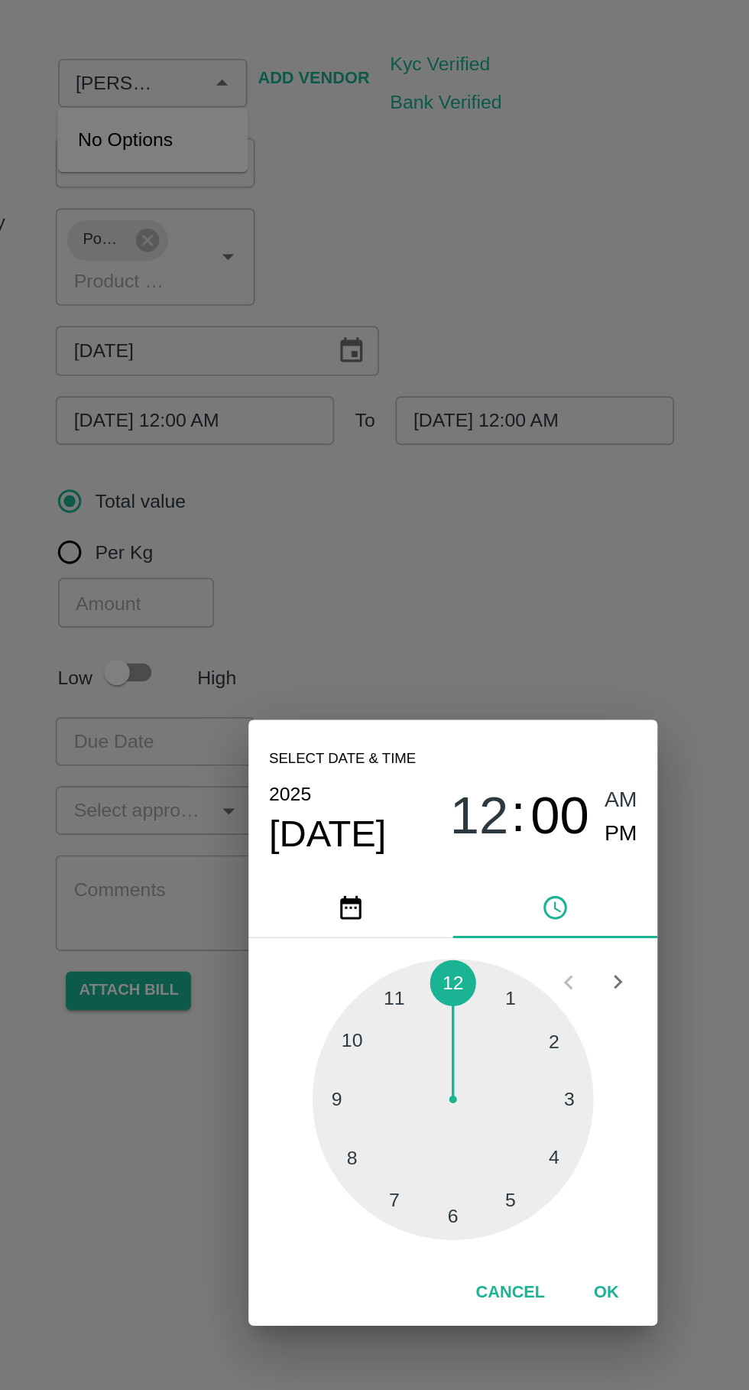
click at [307, 765] on div at bounding box center [375, 741] width 168 height 168
type input "[PERSON_NAME] Khan [PERSON_NAME] ( HDFC) ( HMK Transport Shirasgaon Kasa) -9561…"
type input "[DATE] 10:00 AM"
click at [473, 593] on span "PM" at bounding box center [476, 582] width 20 height 21
click at [317, 770] on div at bounding box center [375, 741] width 168 height 168
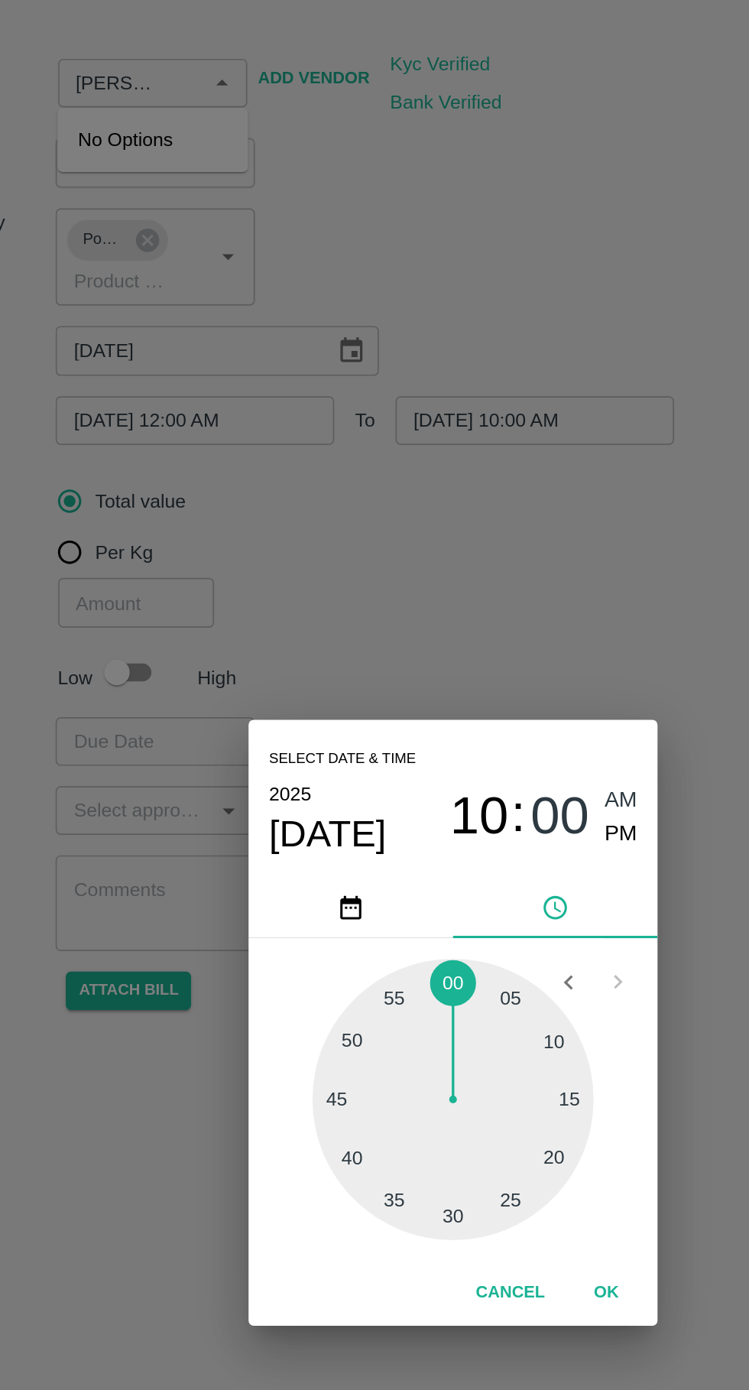
type input "[PERSON_NAME] Khan [PERSON_NAME] ( HDFC) ( HMK Transport Shirasgaon Kasa) -9561…"
type input "[DATE] 10:50 PM"
click at [473, 870] on button "OK" at bounding box center [466, 856] width 49 height 27
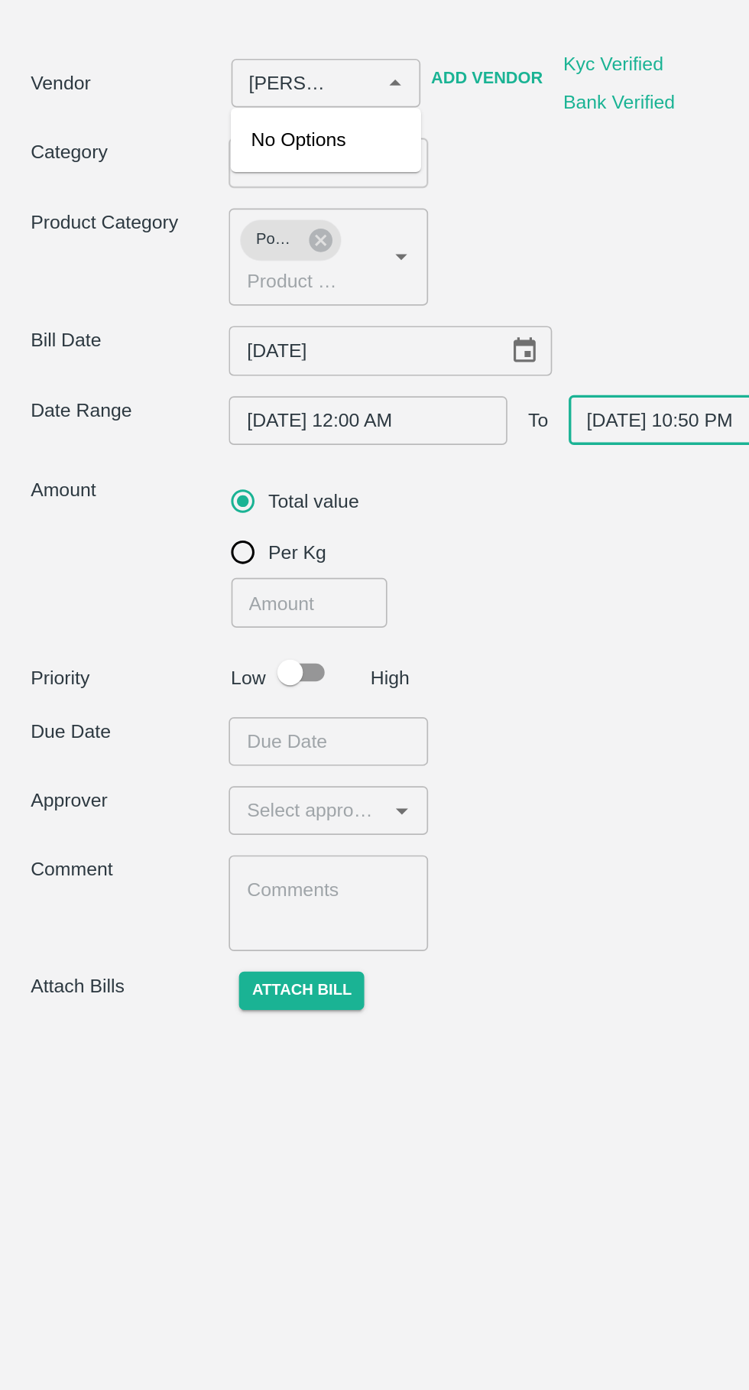
click at [174, 437] on input "number" at bounding box center [185, 443] width 94 height 29
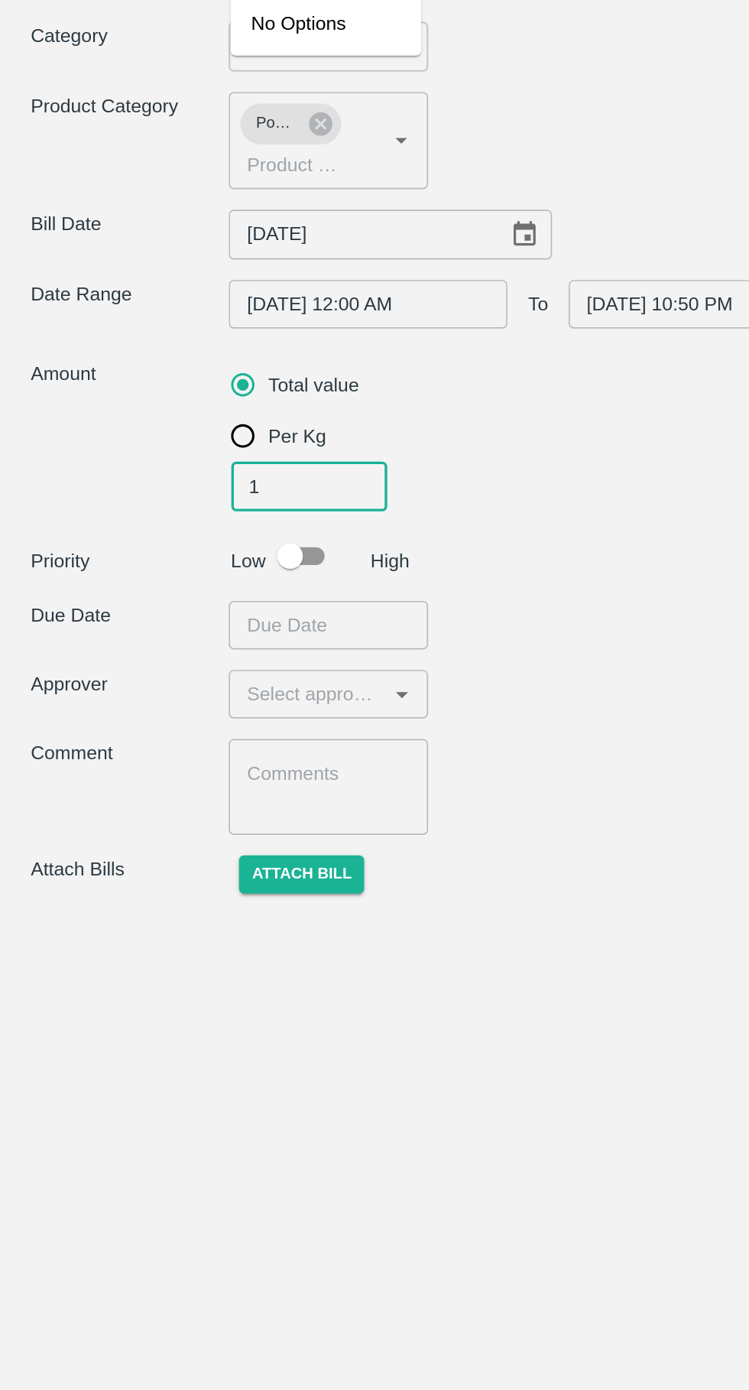
type input "11"
type input "[PERSON_NAME] Khan [PERSON_NAME] ( HDFC) ( HMK Transport Shirasgaon Kasa) -9561…"
type input "110"
type input "[PERSON_NAME] Khan [PERSON_NAME] ( HDFC) ( HMK Transport Shirasgaon Kasa) -9561…"
type input "1100"
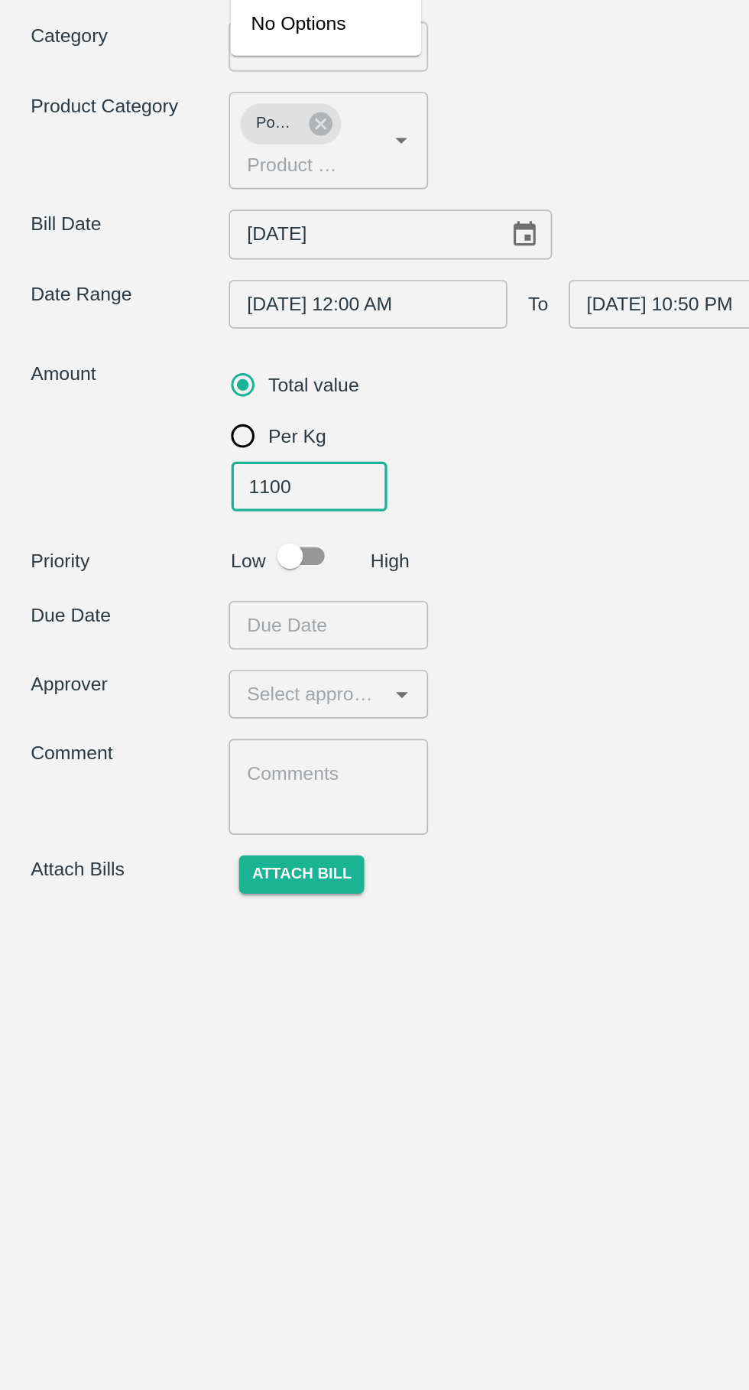
type input "[PERSON_NAME] Khan [PERSON_NAME] ( HDFC) ( HMK Transport Shirasgaon Kasa) -9561…"
type input "11000"
type input "[PERSON_NAME] Khan [PERSON_NAME] ( HDFC) ( HMK Transport Shirasgaon Kasa) -9561…"
type input "11000"
click at [184, 486] on input "checkbox" at bounding box center [173, 485] width 87 height 29
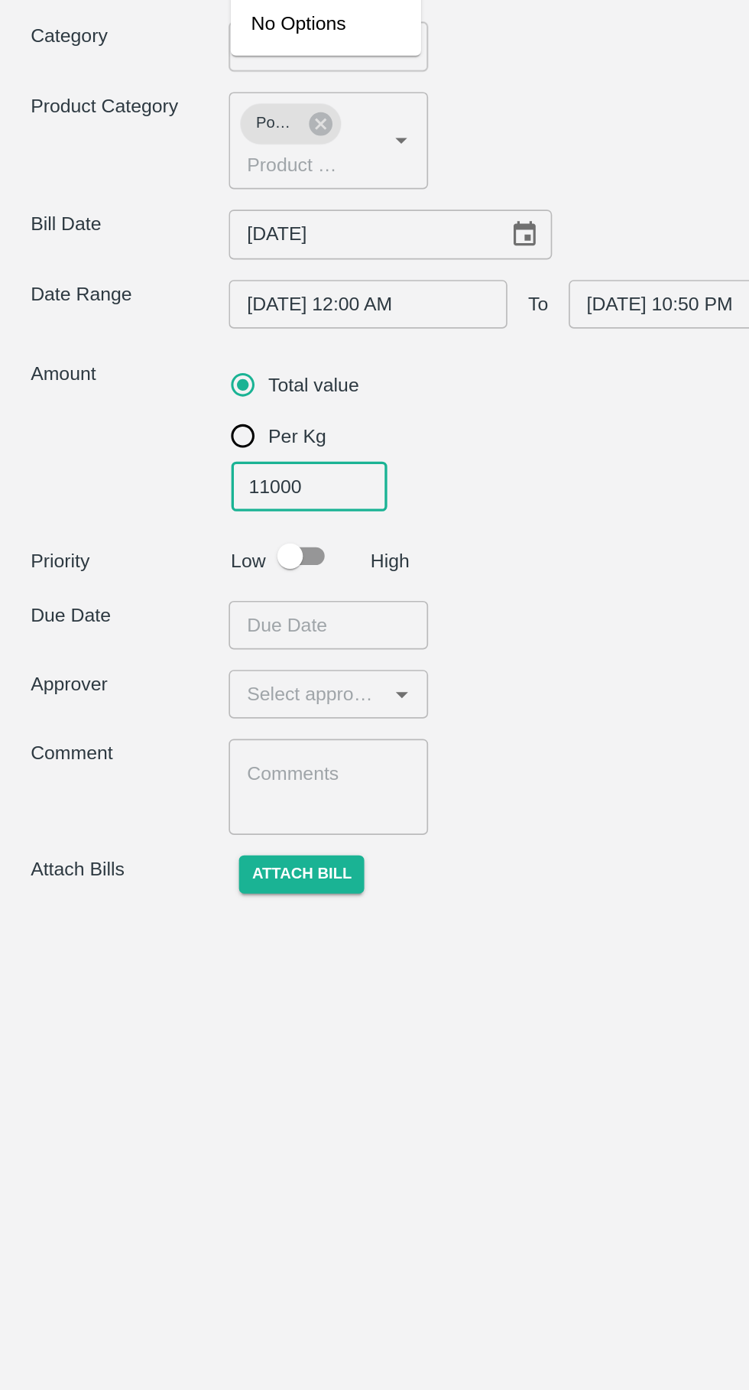
checkbox input "true"
click at [198, 527] on input "Choose date" at bounding box center [191, 526] width 108 height 29
type input "[PERSON_NAME] Khan [PERSON_NAME] ( HDFC) ( HMK Transport Shirasgaon Kasa) -9561…"
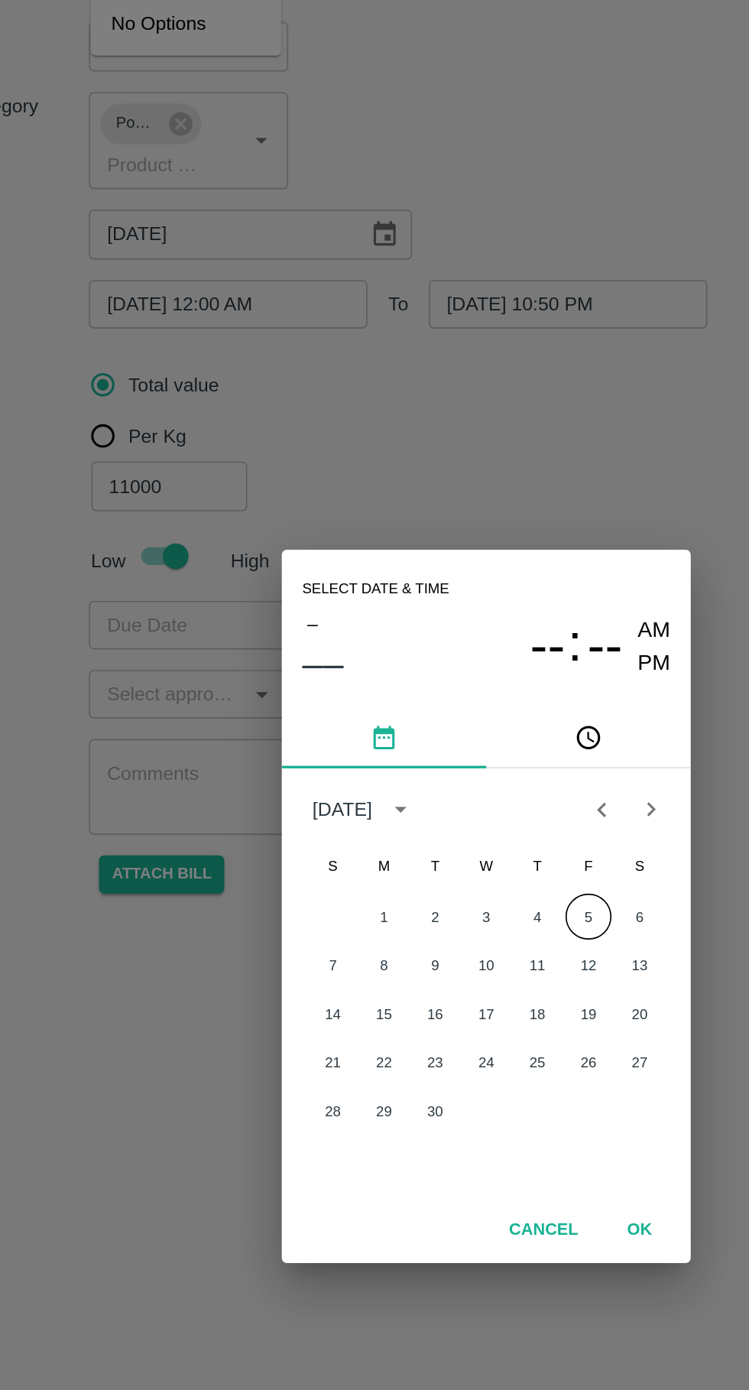
click at [436, 701] on button "5" at bounding box center [436, 701] width 28 height 28
type input "[PERSON_NAME] Khan [PERSON_NAME] ( HDFC) ( HMK Transport Shirasgaon Kasa) -9561…"
type input "[DATE] 12:00 AM"
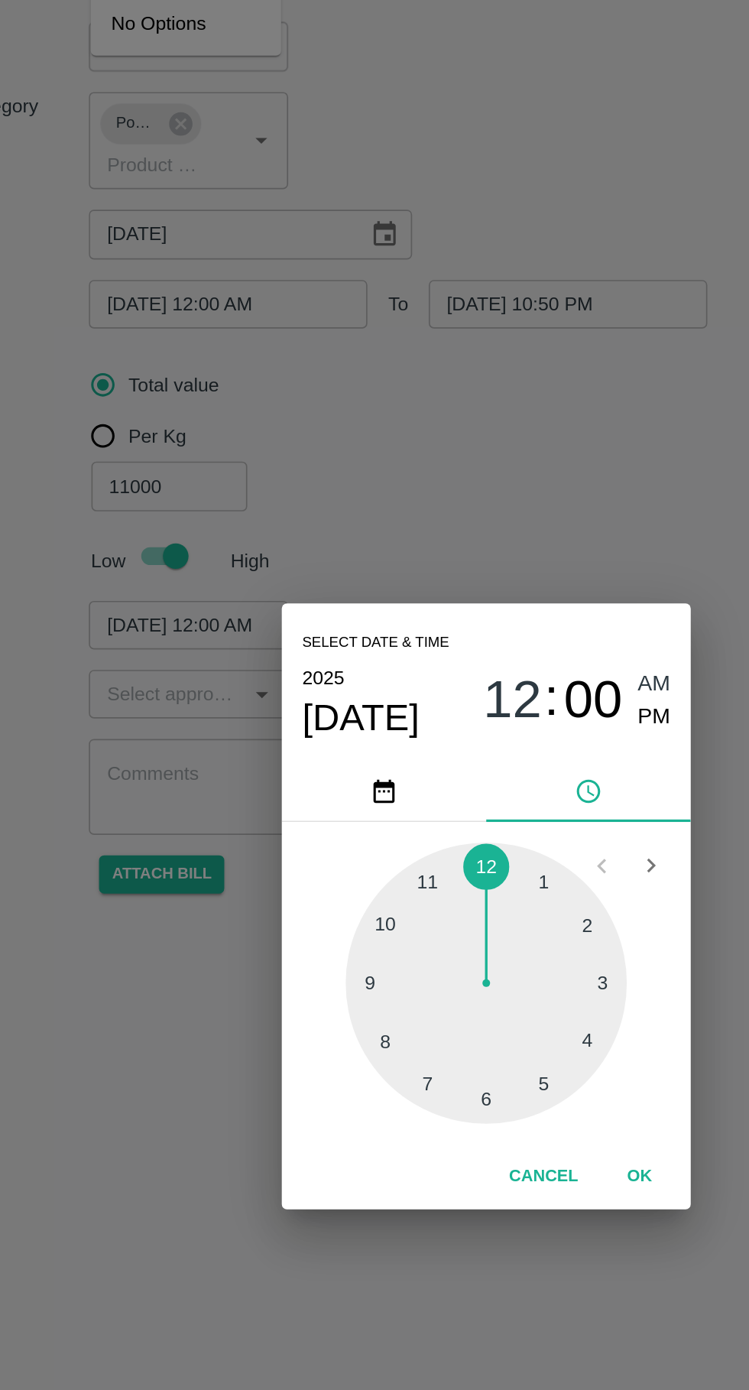
click at [432, 803] on div at bounding box center [375, 741] width 168 height 168
type input "[PERSON_NAME] Khan [PERSON_NAME] ( HDFC) ( HMK Transport Shirasgaon Kasa) -9561…"
type input "[DATE] 05:00 AM"
click at [411, 809] on div at bounding box center [375, 741] width 168 height 168
type input "[PERSON_NAME] Khan [PERSON_NAME] ( HDFC) ( HMK Transport Shirasgaon Kasa) -9561…"
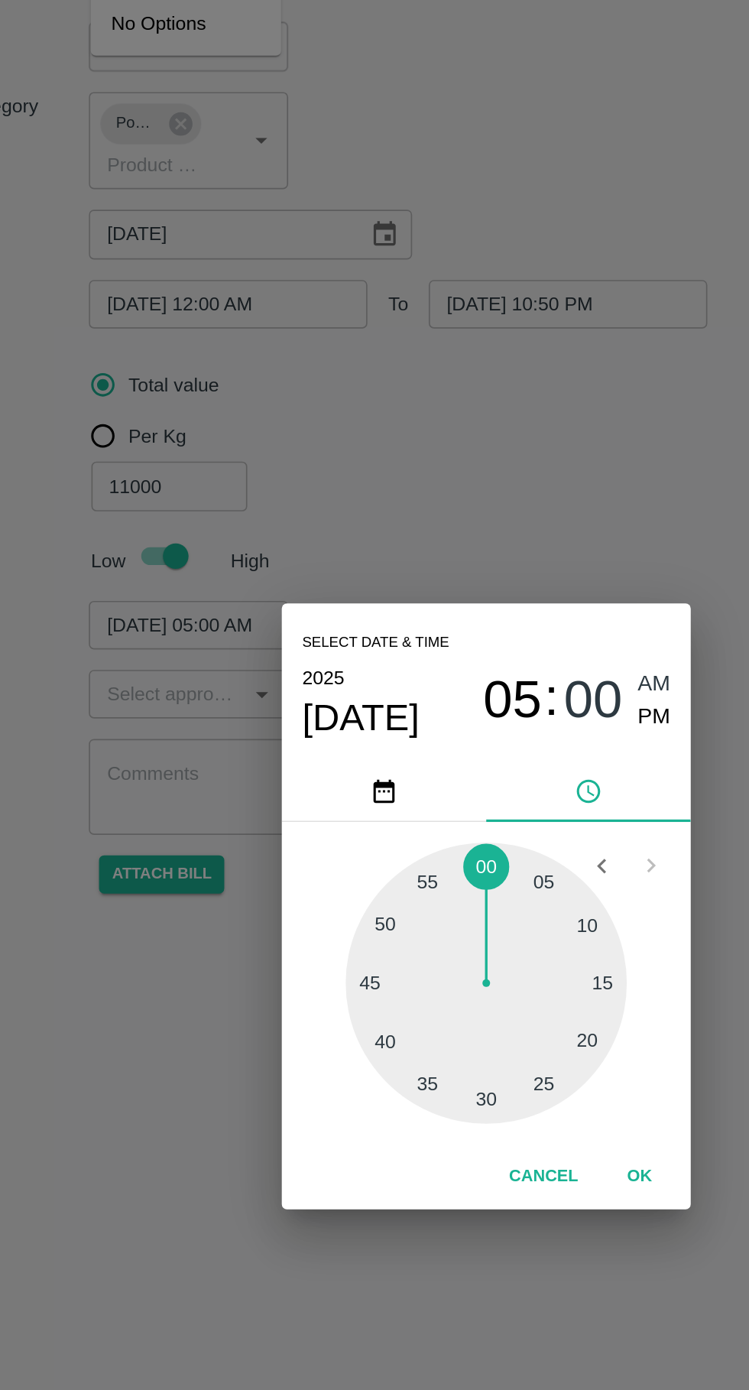
type input "[DATE] 05:25 AM"
click at [419, 810] on div at bounding box center [375, 741] width 168 height 168
type input "[PERSON_NAME] Khan [PERSON_NAME] ( HDFC) ( HMK Transport Shirasgaon Kasa) -9561…"
type input "[DATE] 05:24 AM"
click at [475, 584] on span "PM" at bounding box center [476, 582] width 20 height 21
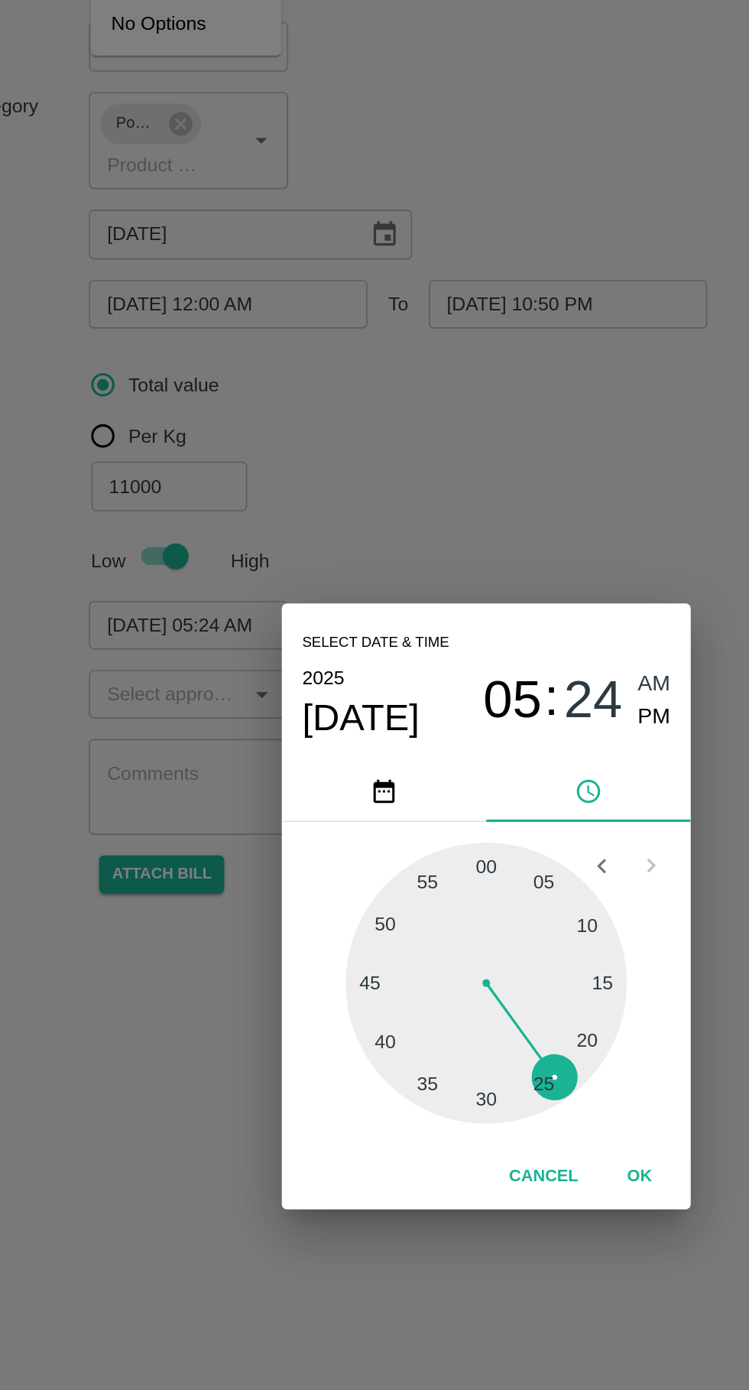
type input "[PERSON_NAME] Khan [PERSON_NAME] ( HDFC) ( HMK Transport Shirasgaon Kasa) -9561…"
type input "[DATE] 05:24 PM"
click at [468, 852] on button "OK" at bounding box center [466, 856] width 49 height 27
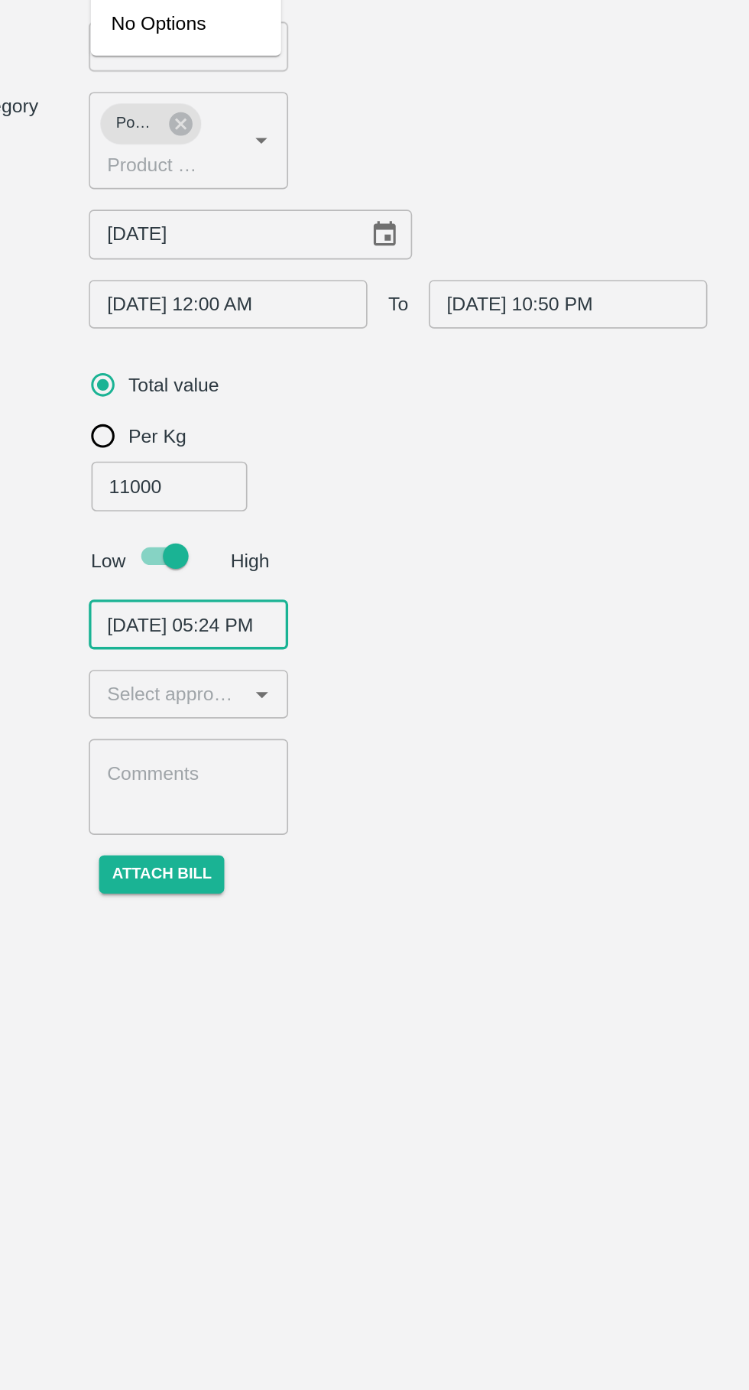
scroll to position [0, 14]
click at [180, 570] on input "input" at bounding box center [183, 568] width 84 height 20
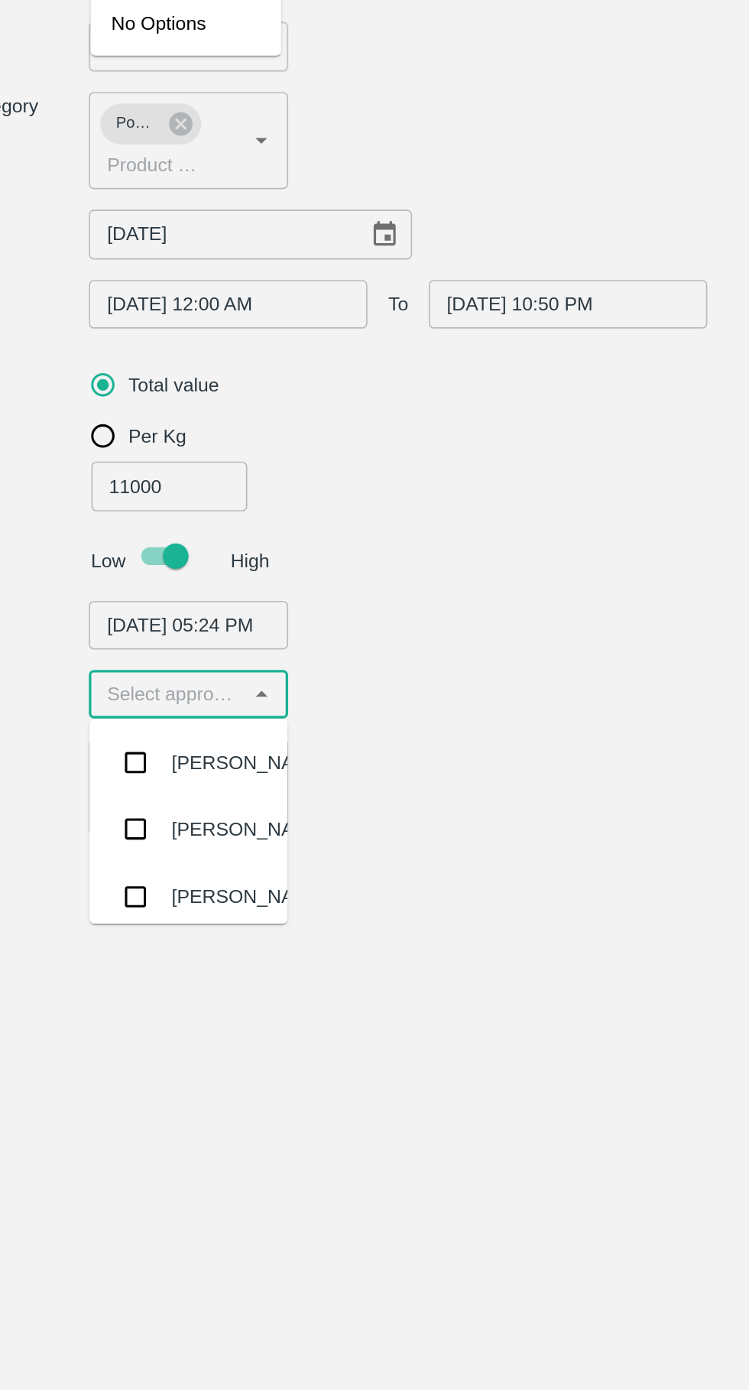
scroll to position [0, 0]
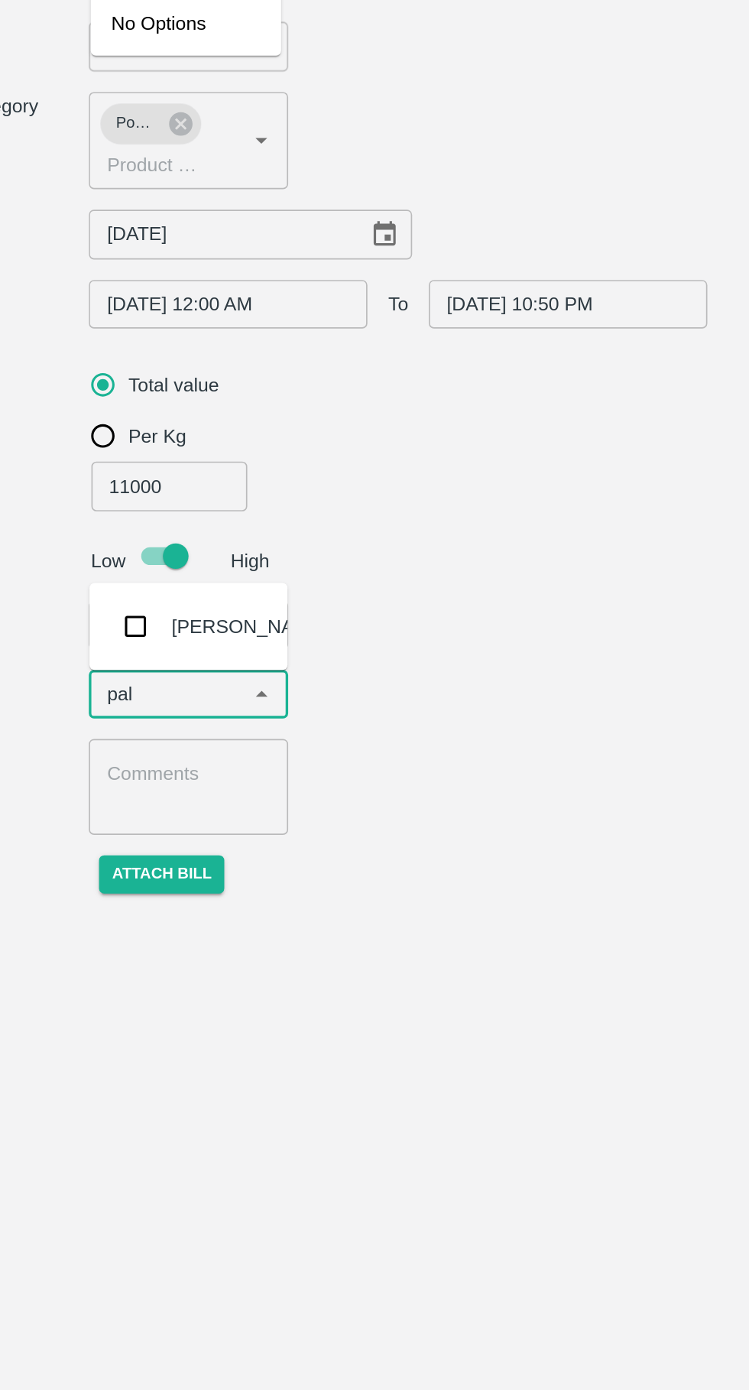
type input "palw"
click at [176, 531] on input "checkbox" at bounding box center [165, 527] width 31 height 31
type input "[PERSON_NAME] Khan [PERSON_NAME] ( HDFC) ( HMK Transport Shirasgaon Kasa) -9561…"
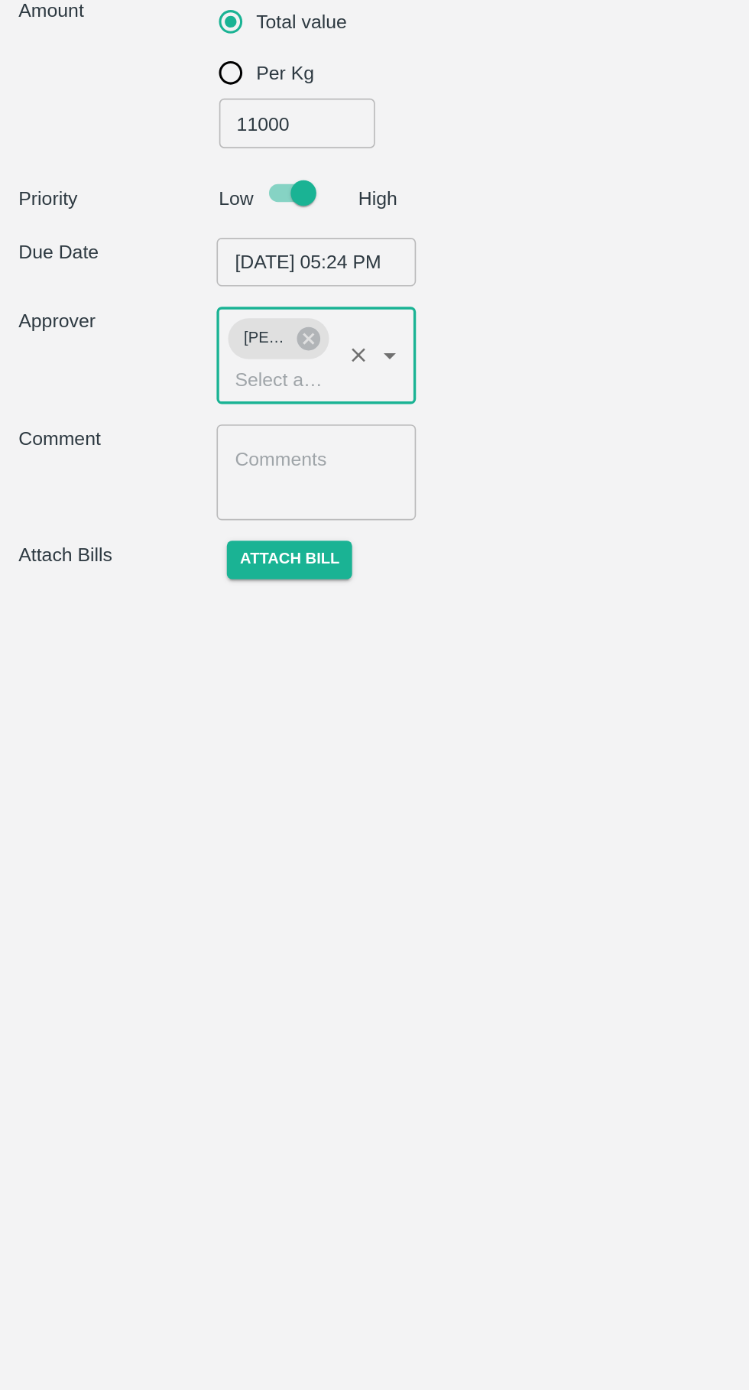
click at [166, 703] on button "Attach bill" at bounding box center [180, 705] width 75 height 22
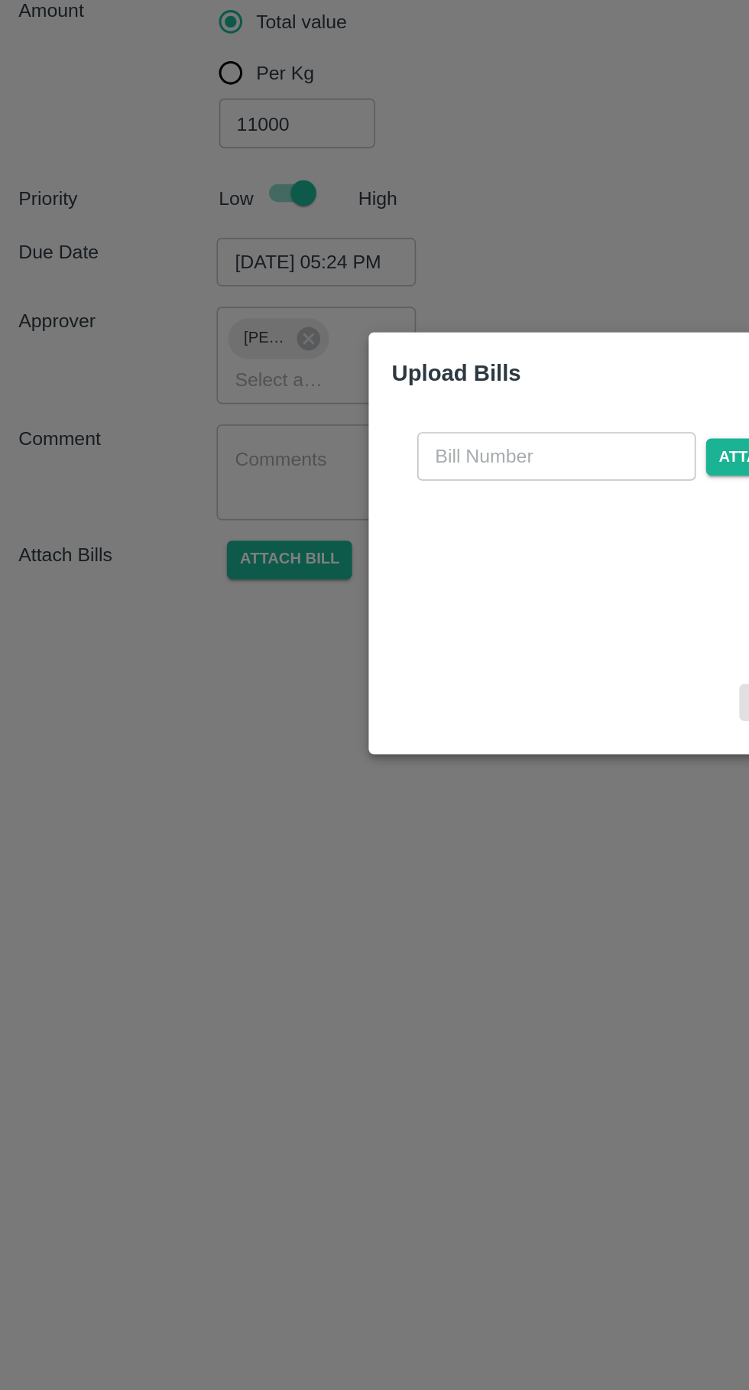
type input "[PERSON_NAME] Khan [PERSON_NAME] ( HDFC) ( HMK Transport Shirasgaon Kasa) -9561…"
click at [325, 642] on input "text" at bounding box center [340, 643] width 167 height 29
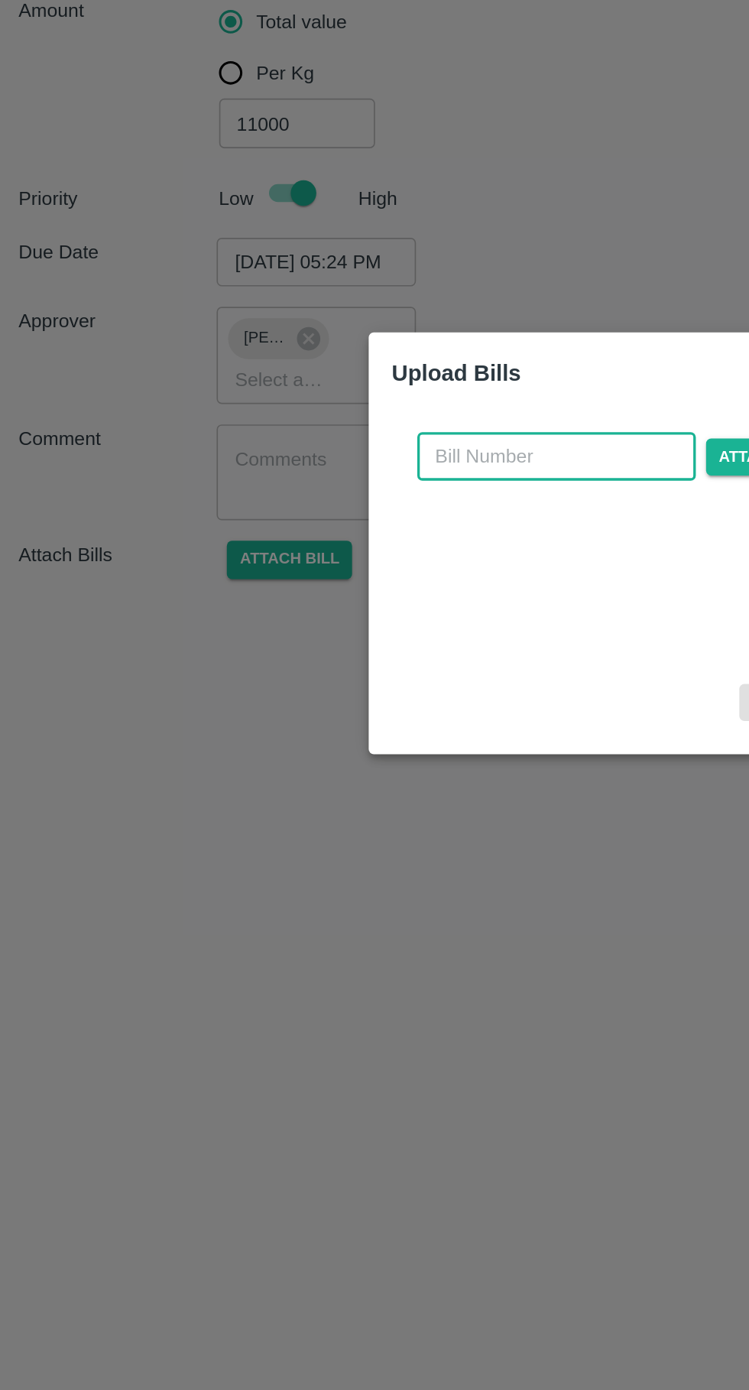
click at [310, 646] on input "text" at bounding box center [340, 643] width 167 height 29
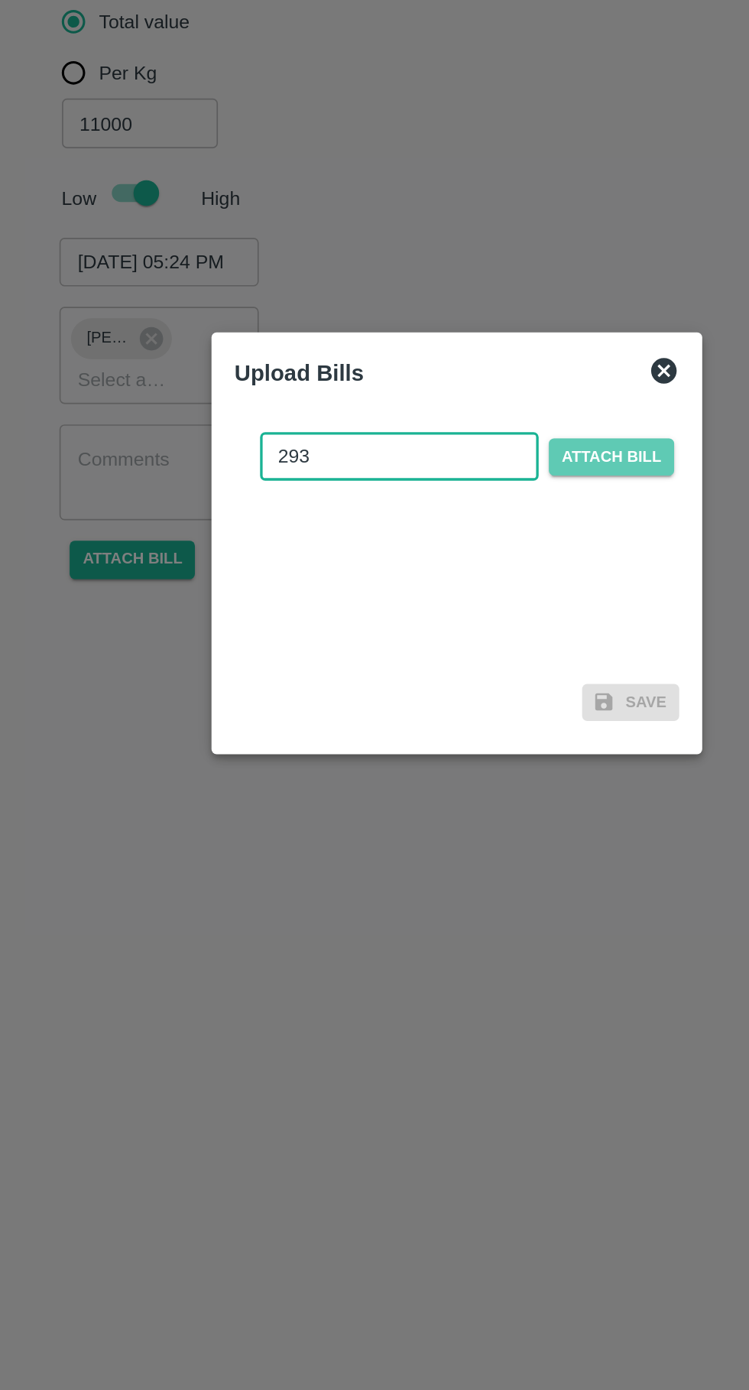
type input "293"
click at [485, 643] on span "Attach bill" at bounding box center [467, 643] width 75 height 22
click at [0, 0] on input "Attach bill" at bounding box center [0, 0] width 0 height 0
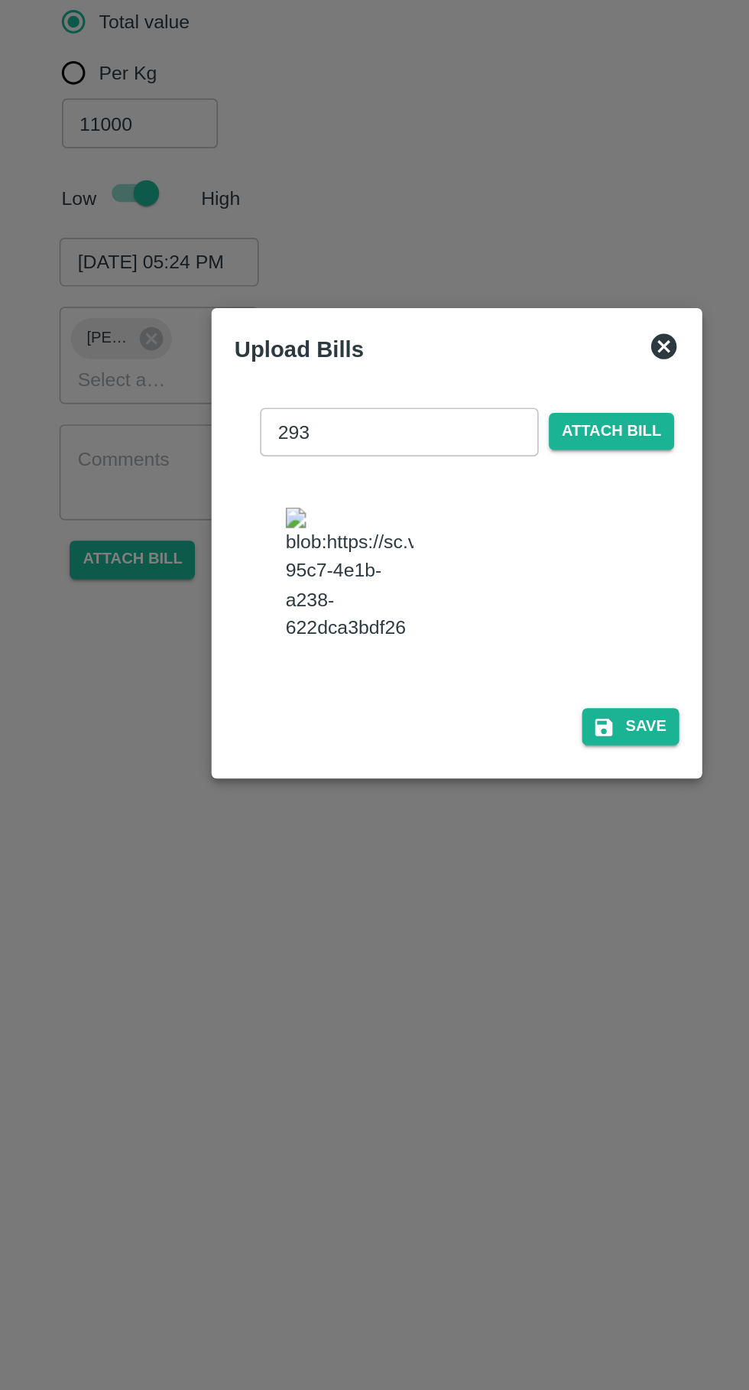
click at [469, 798] on icon "button" at bounding box center [463, 805] width 14 height 14
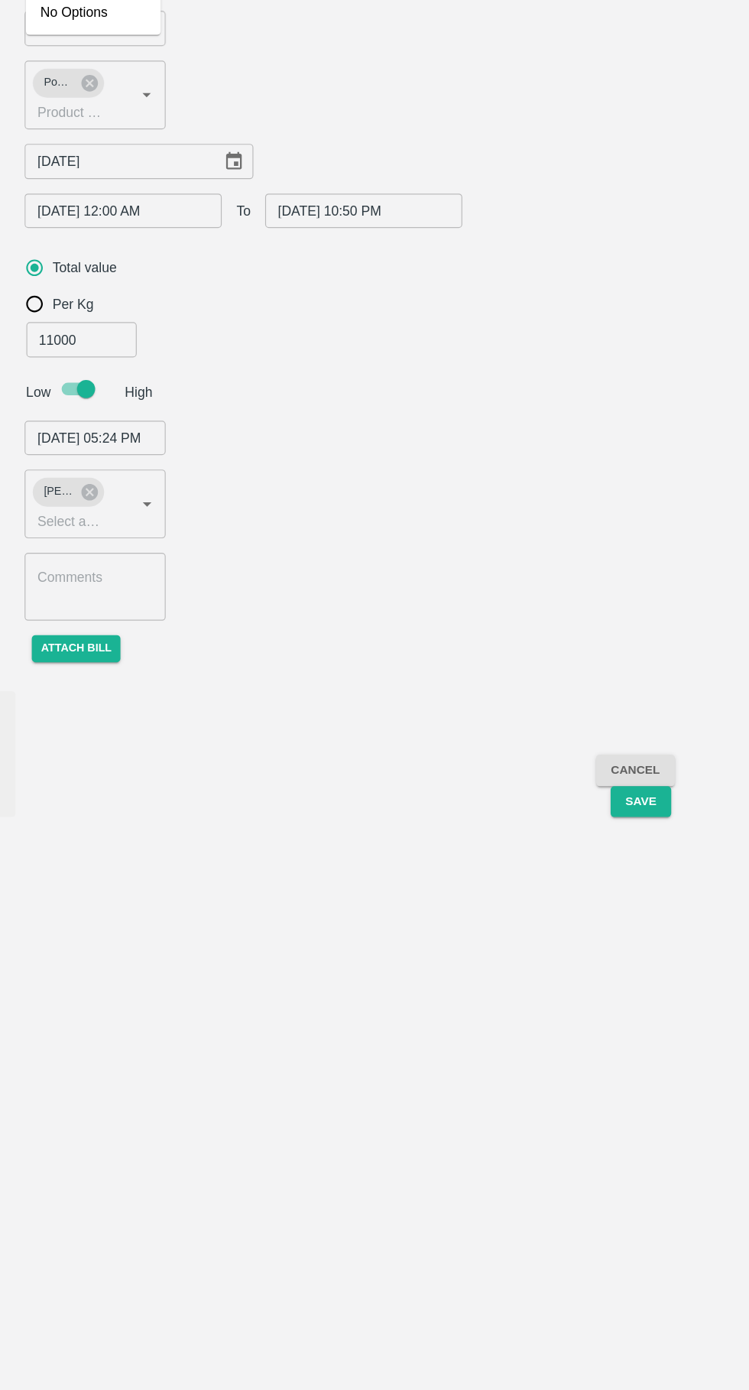
click at [677, 821] on button "Save" at bounding box center [657, 834] width 50 height 27
type input "[PERSON_NAME] Khan [PERSON_NAME] ( HDFC) ( HMK Transport Shirasgaon Kasa) -9561…"
